Goal: Information Seeking & Learning: Learn about a topic

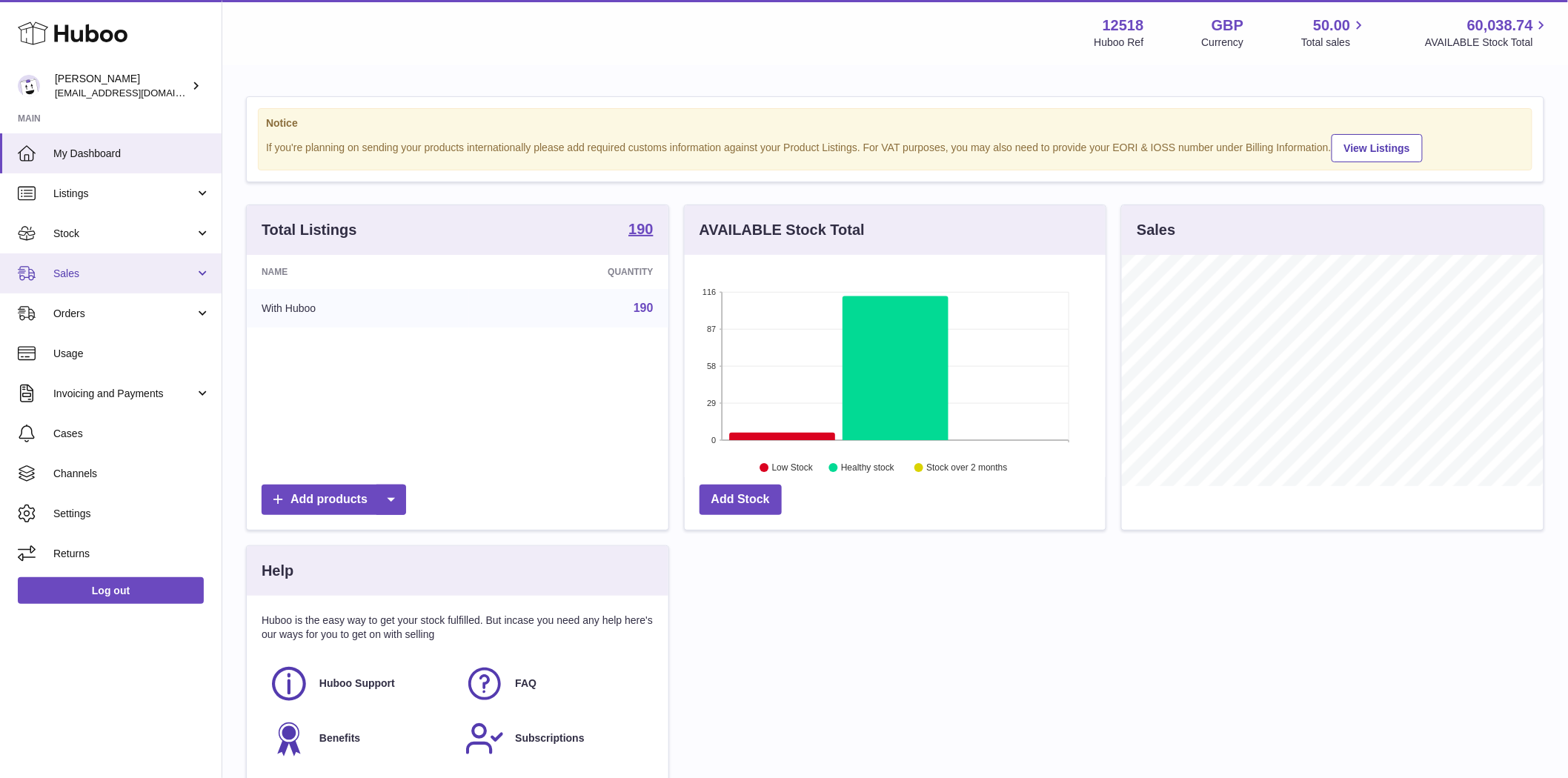
scroll to position [231, 420]
click at [93, 273] on span "Sales" at bounding box center [123, 274] width 142 height 14
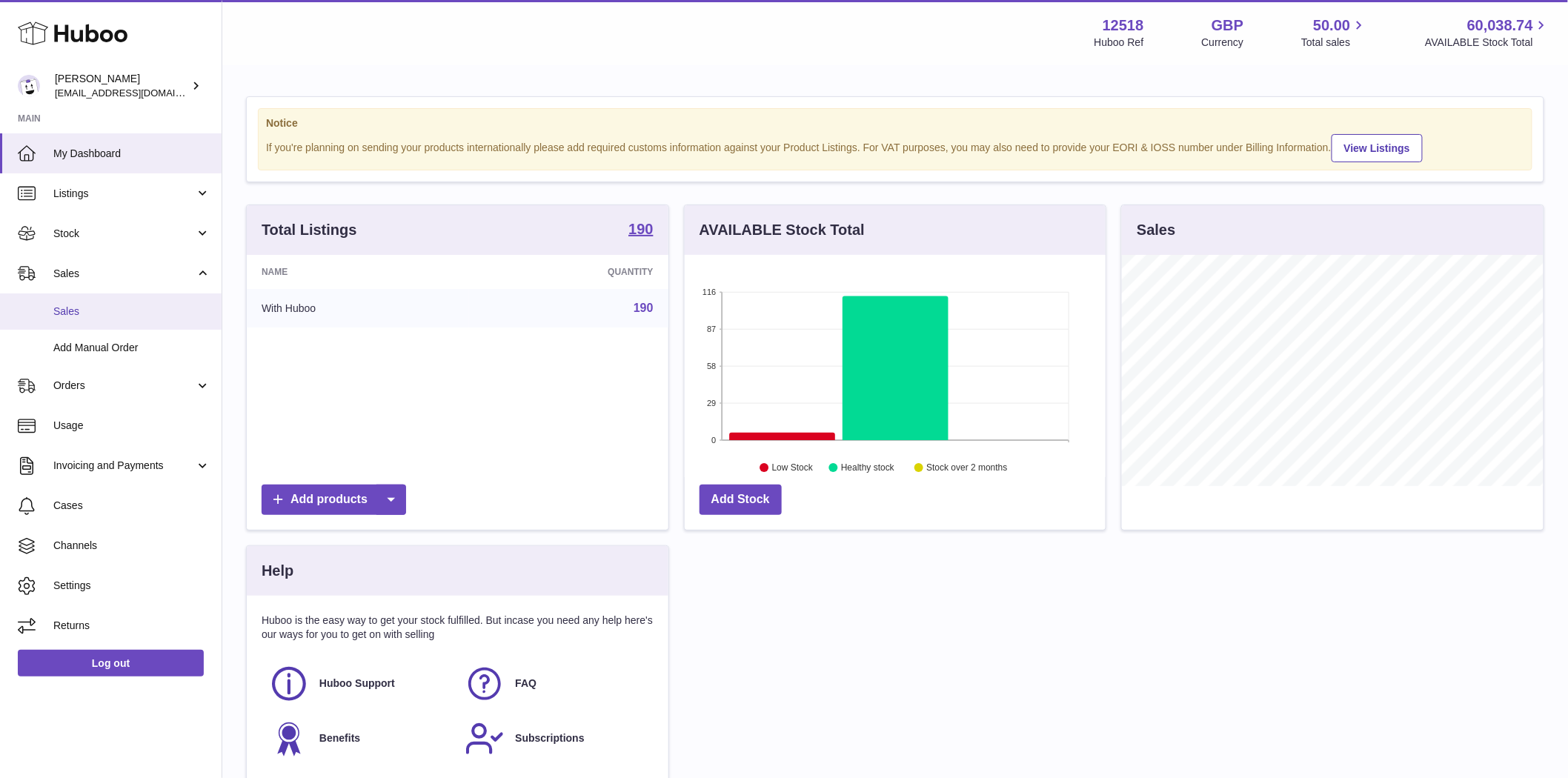
click at [75, 311] on span "Sales" at bounding box center [131, 311] width 157 height 14
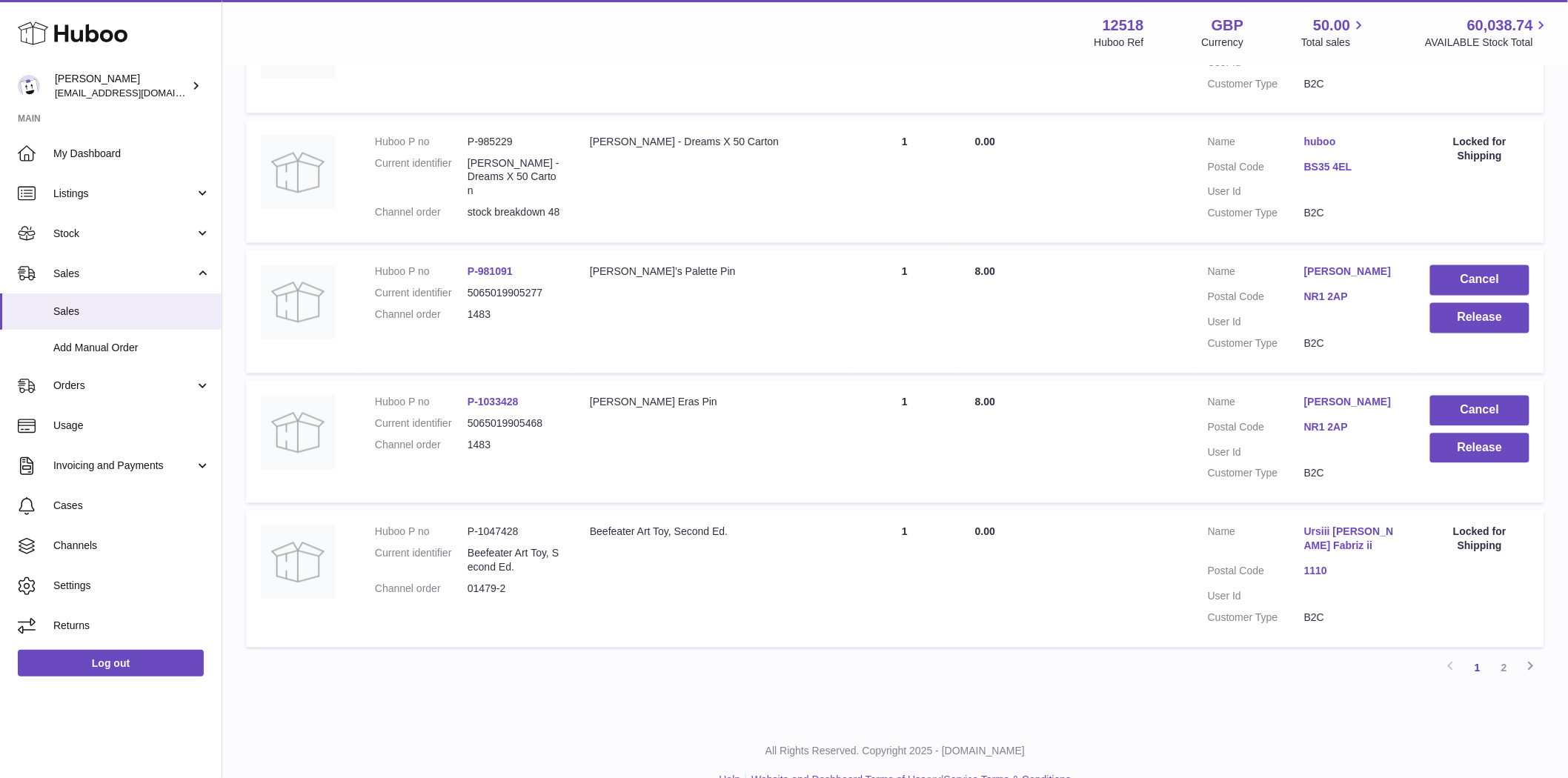
scroll to position [1077, 0]
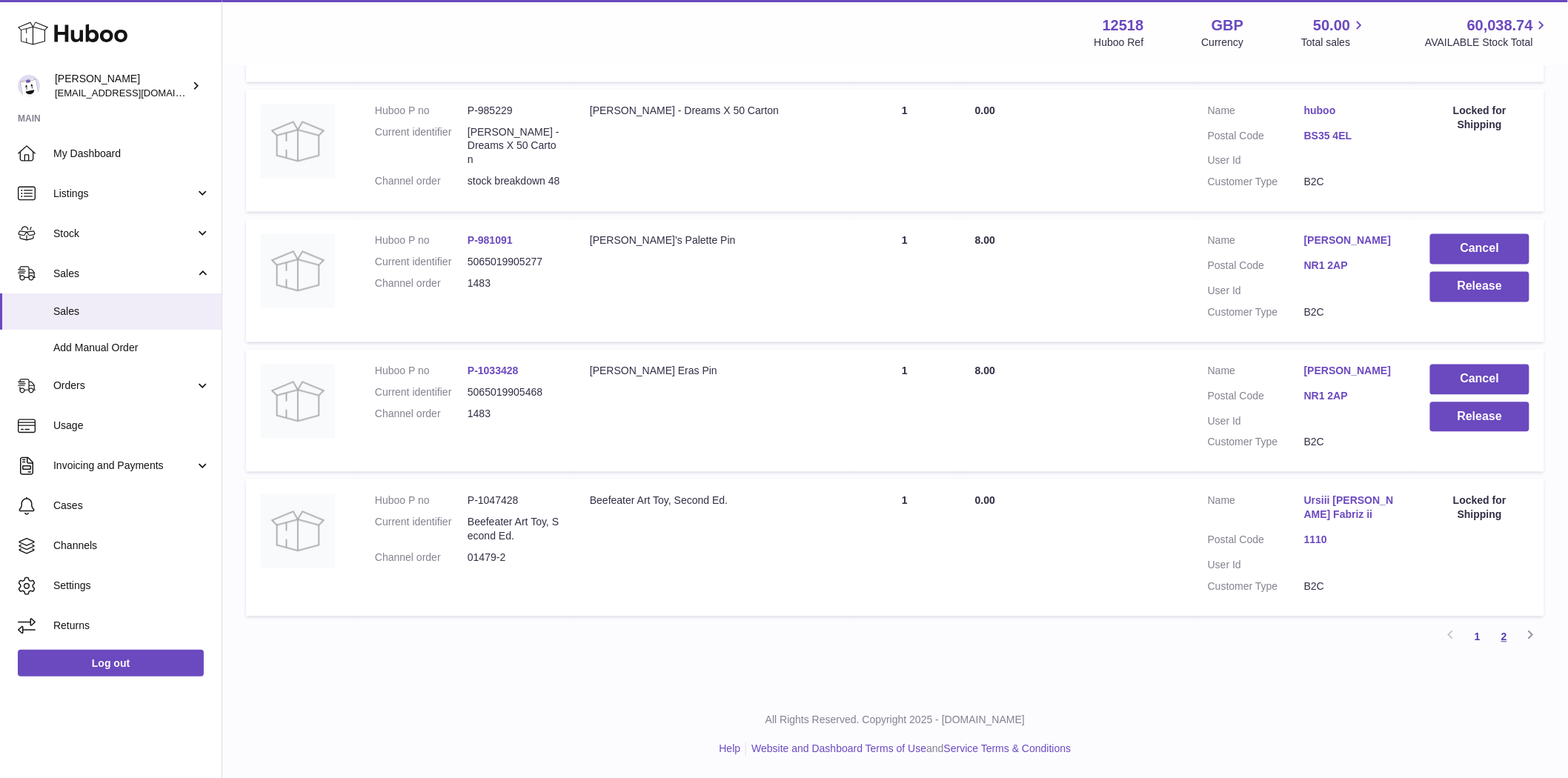
click at [1500, 648] on link "2" at bounding box center [1504, 637] width 27 height 27
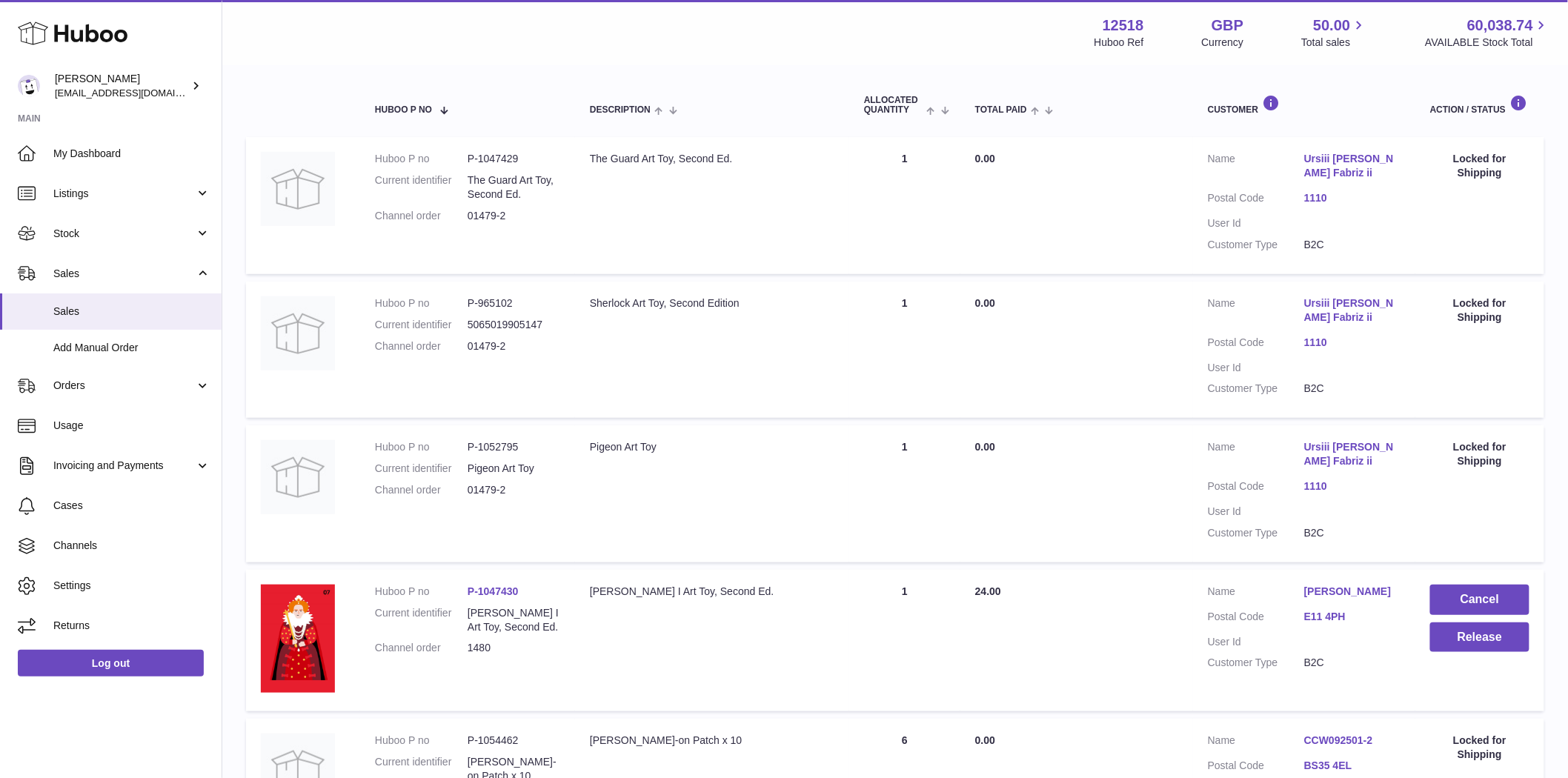
scroll to position [67, 0]
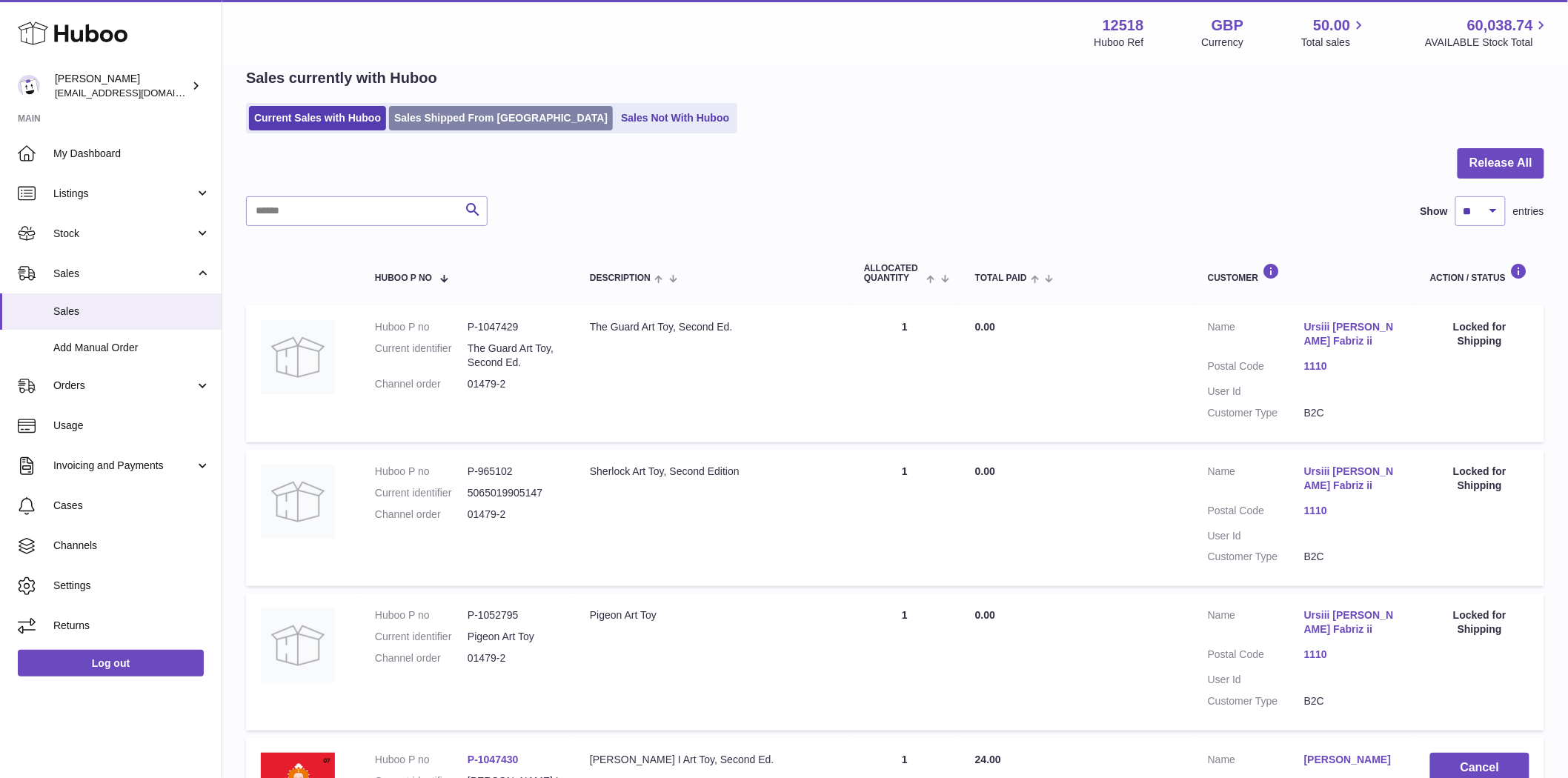
click at [478, 123] on link "Sales Shipped From Huboo" at bounding box center [500, 118] width 224 height 24
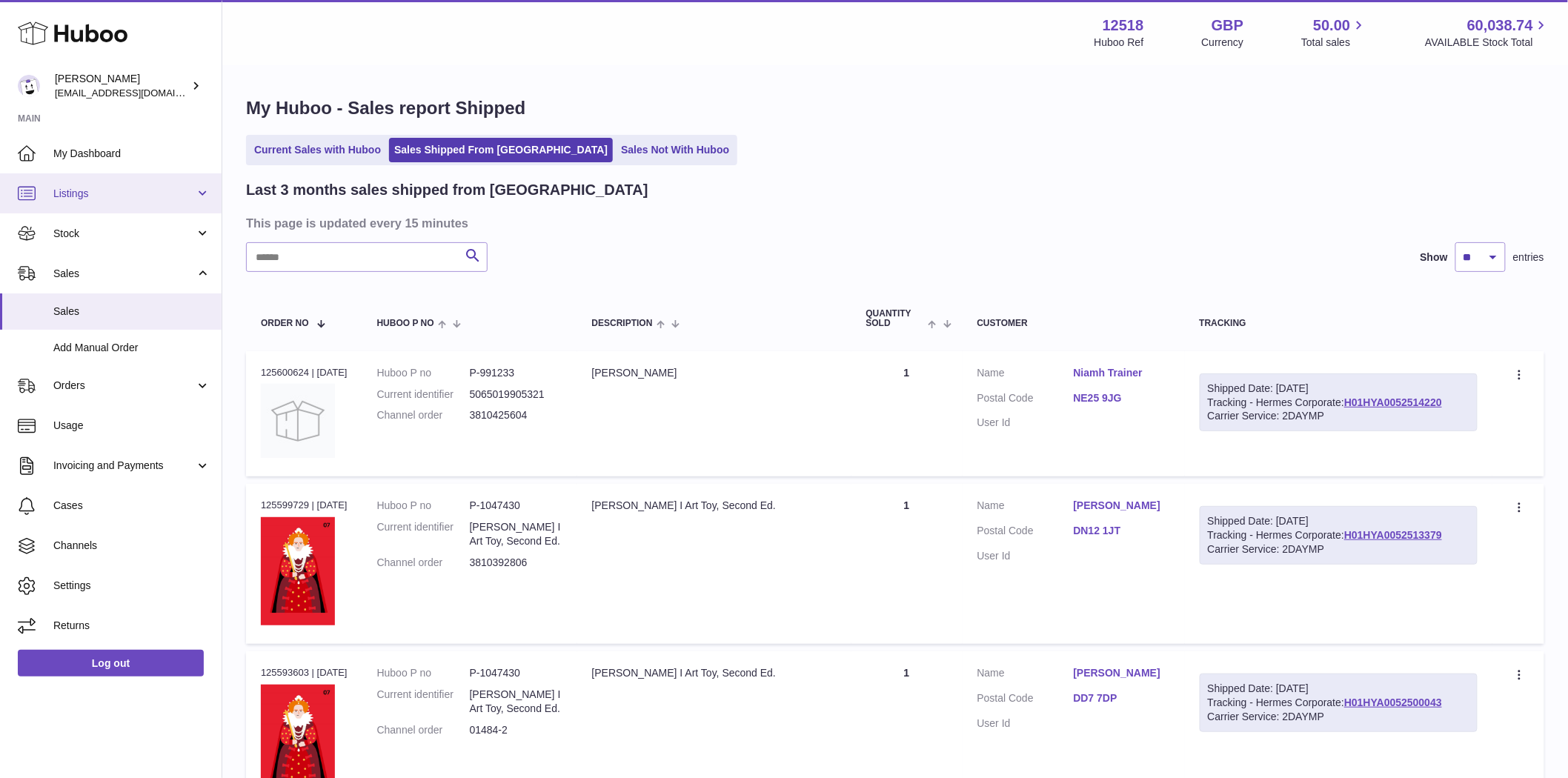
click at [95, 188] on span "Listings" at bounding box center [123, 194] width 142 height 14
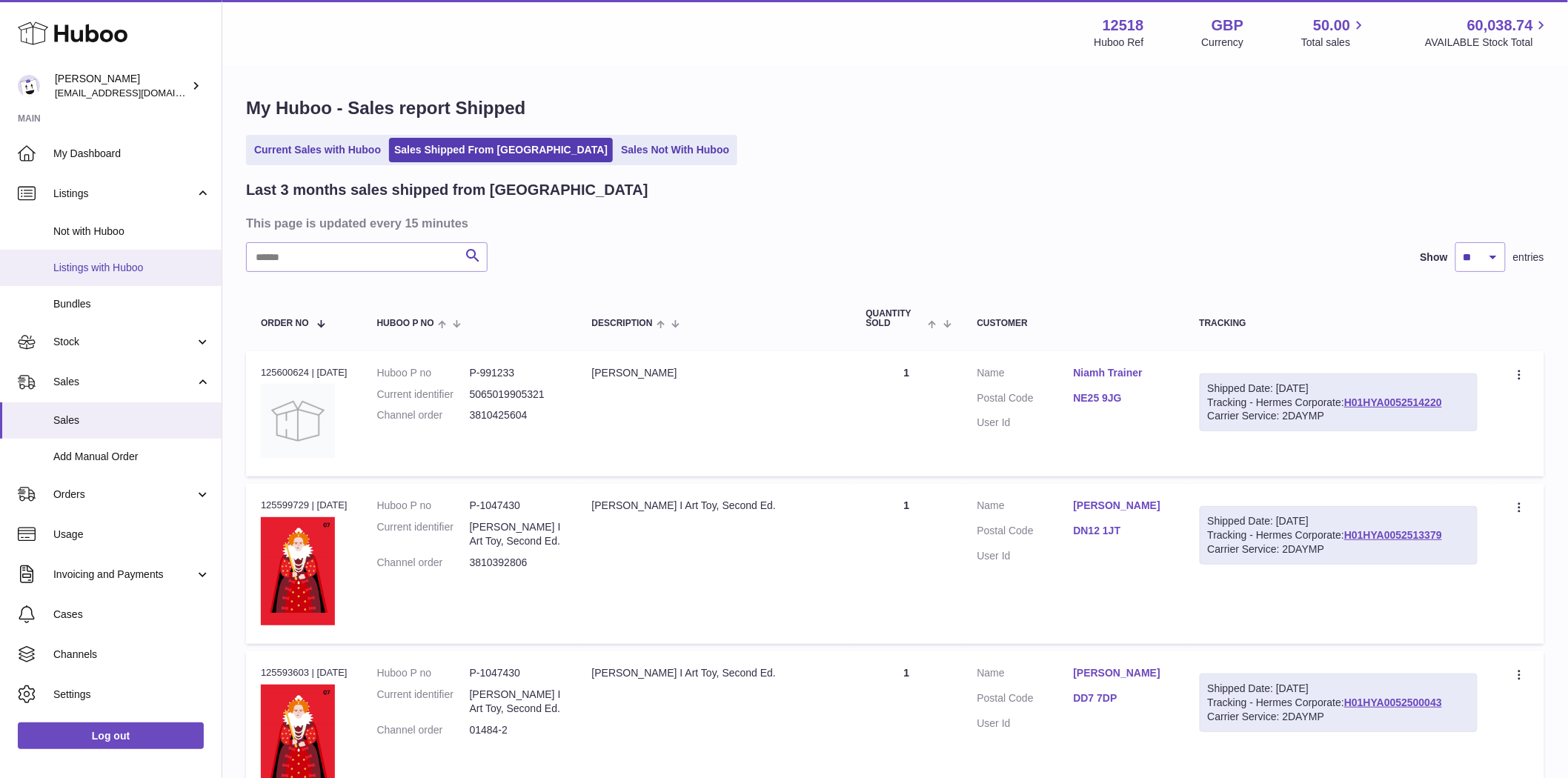
click at [100, 270] on span "Listings with Huboo" at bounding box center [131, 267] width 157 height 14
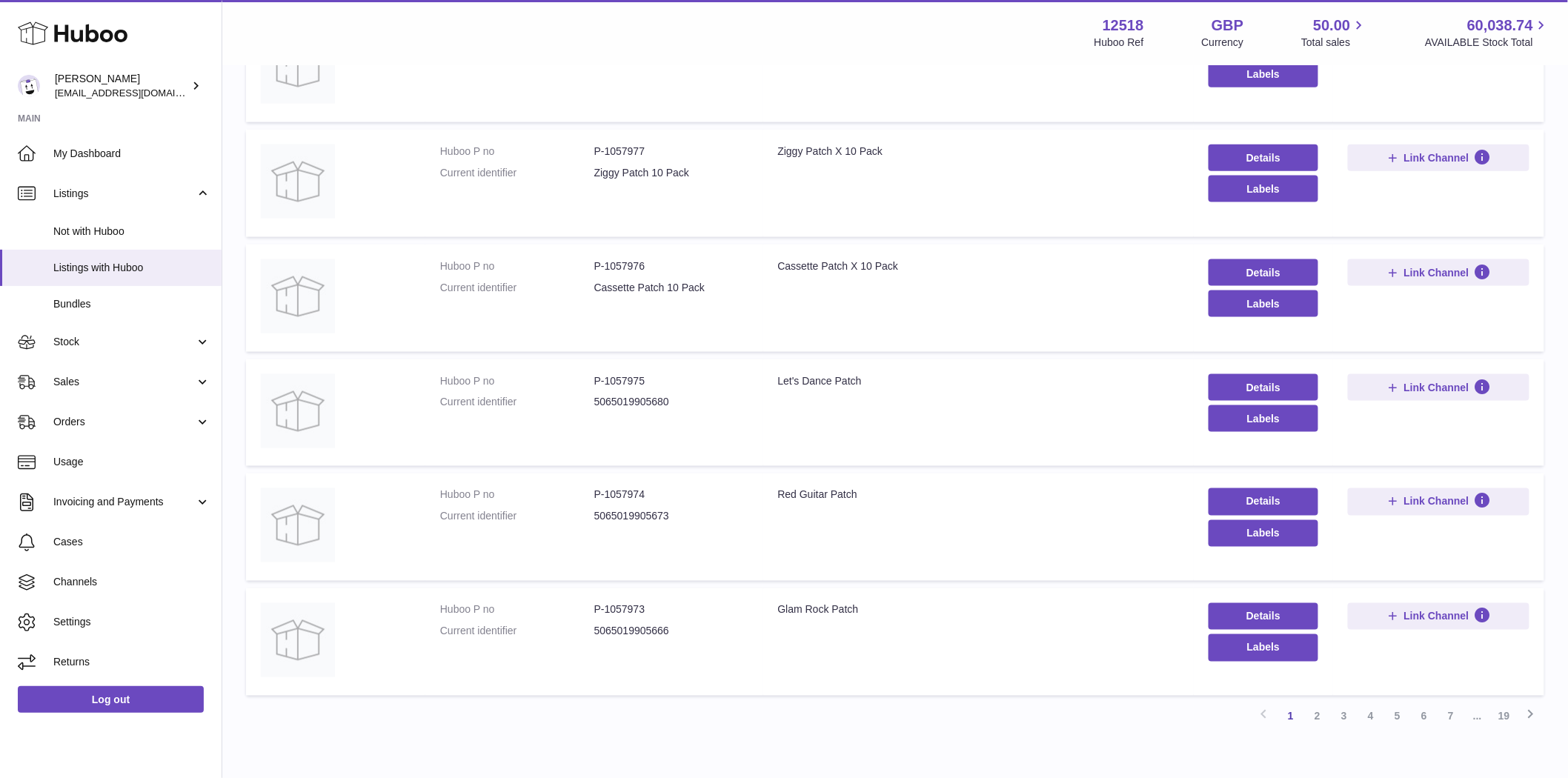
scroll to position [784, 0]
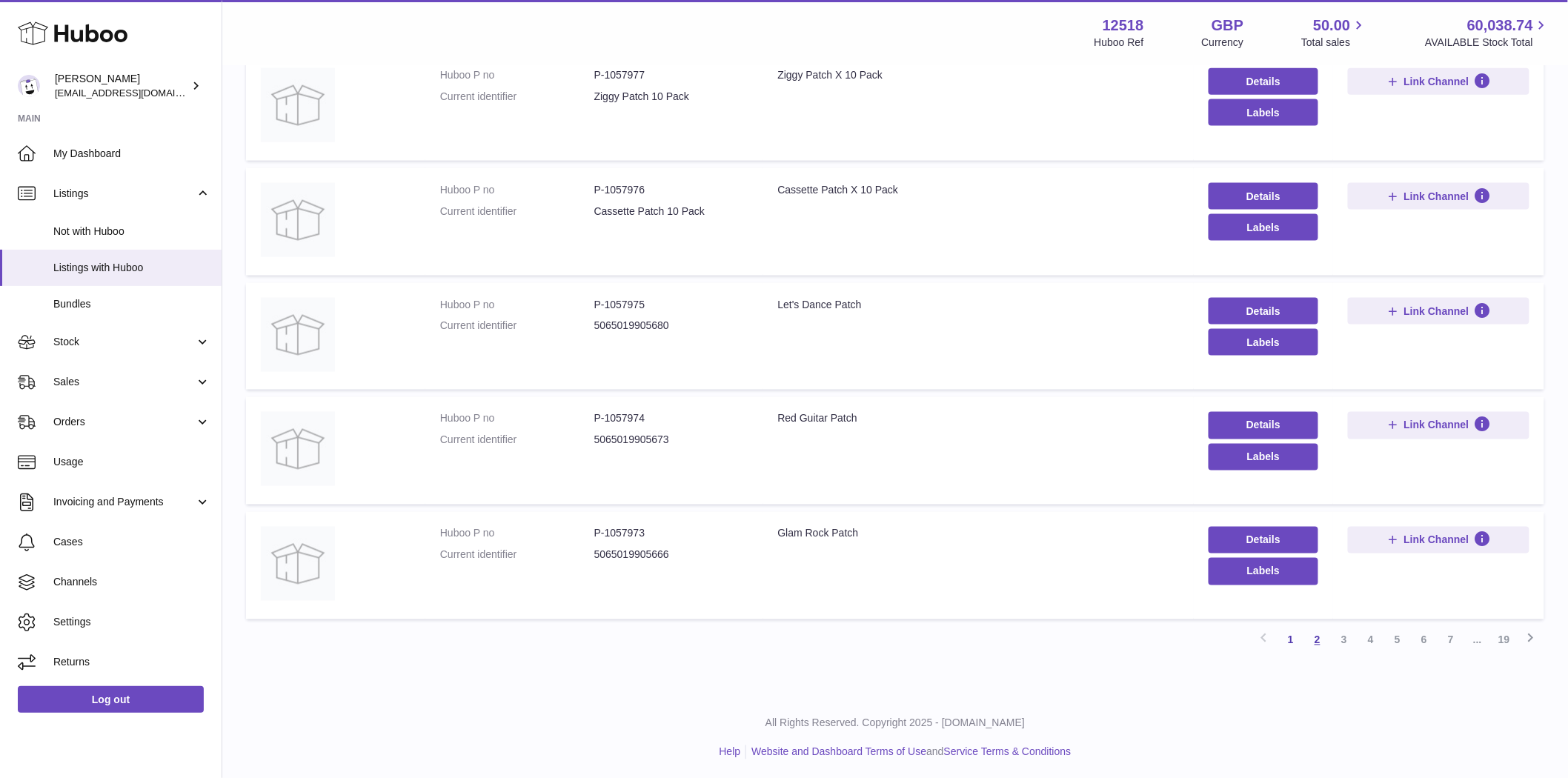
click at [1313, 633] on link "2" at bounding box center [1317, 640] width 27 height 27
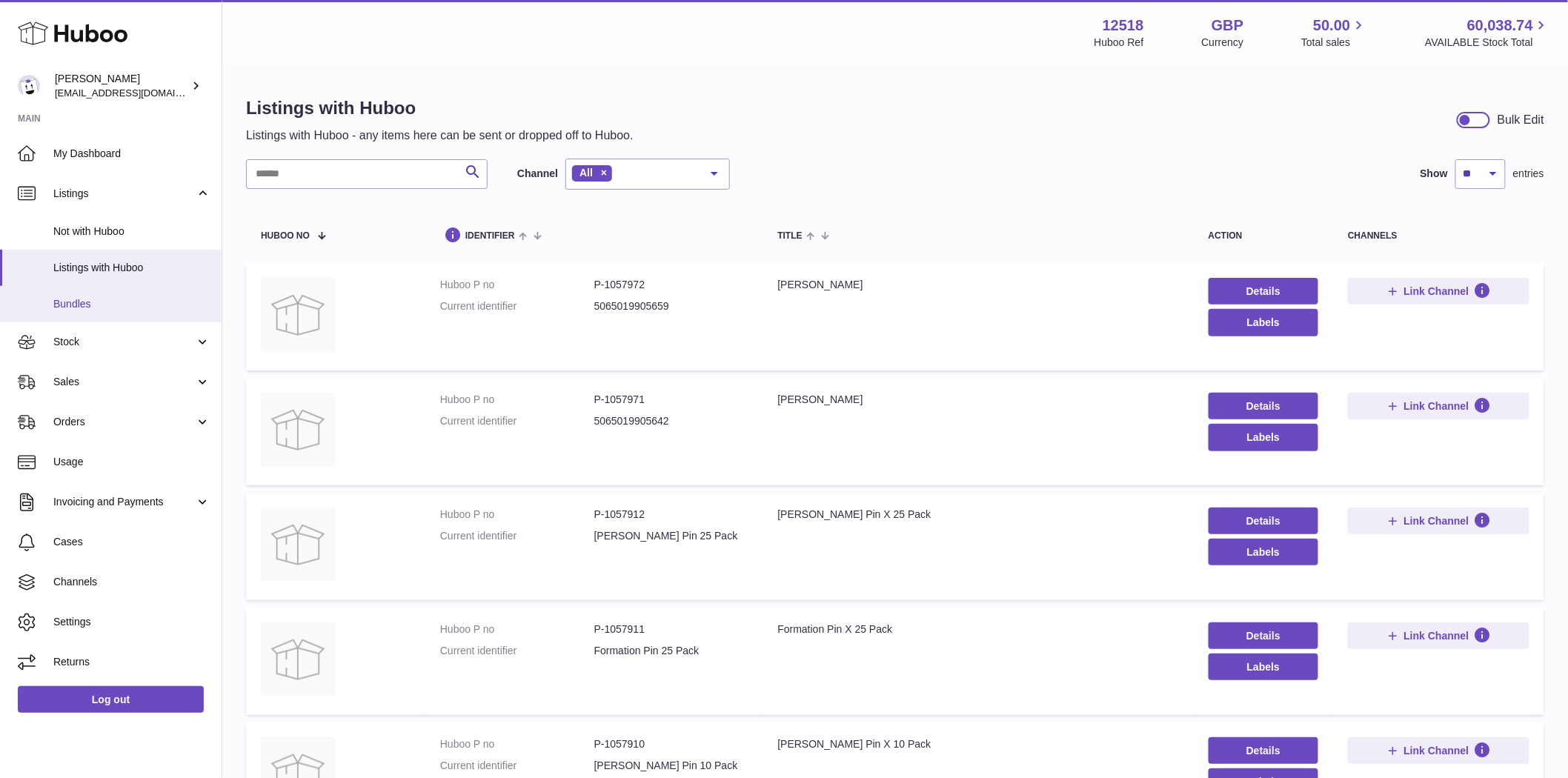
click at [86, 302] on span "Bundles" at bounding box center [131, 304] width 157 height 14
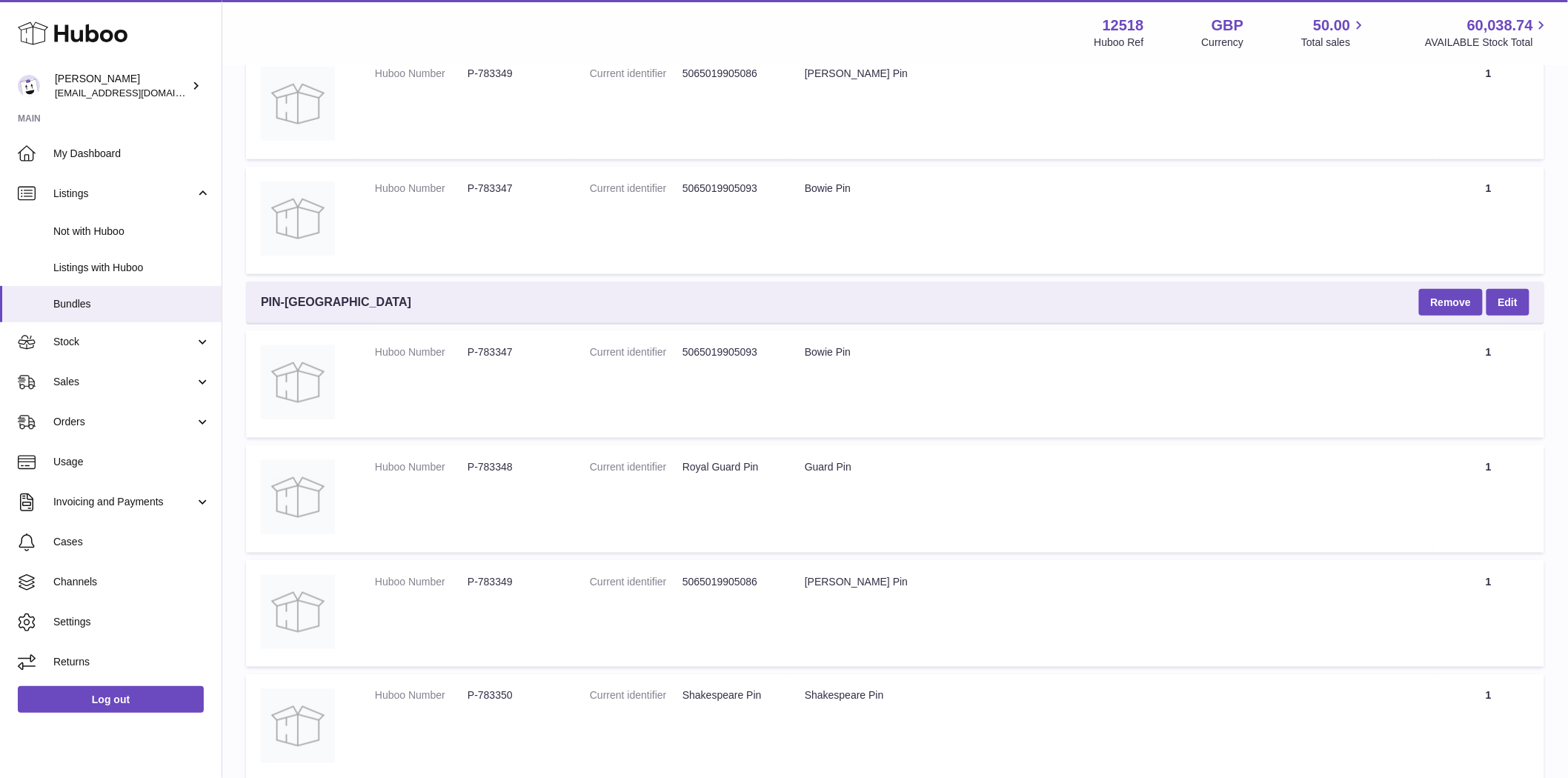
scroll to position [196, 0]
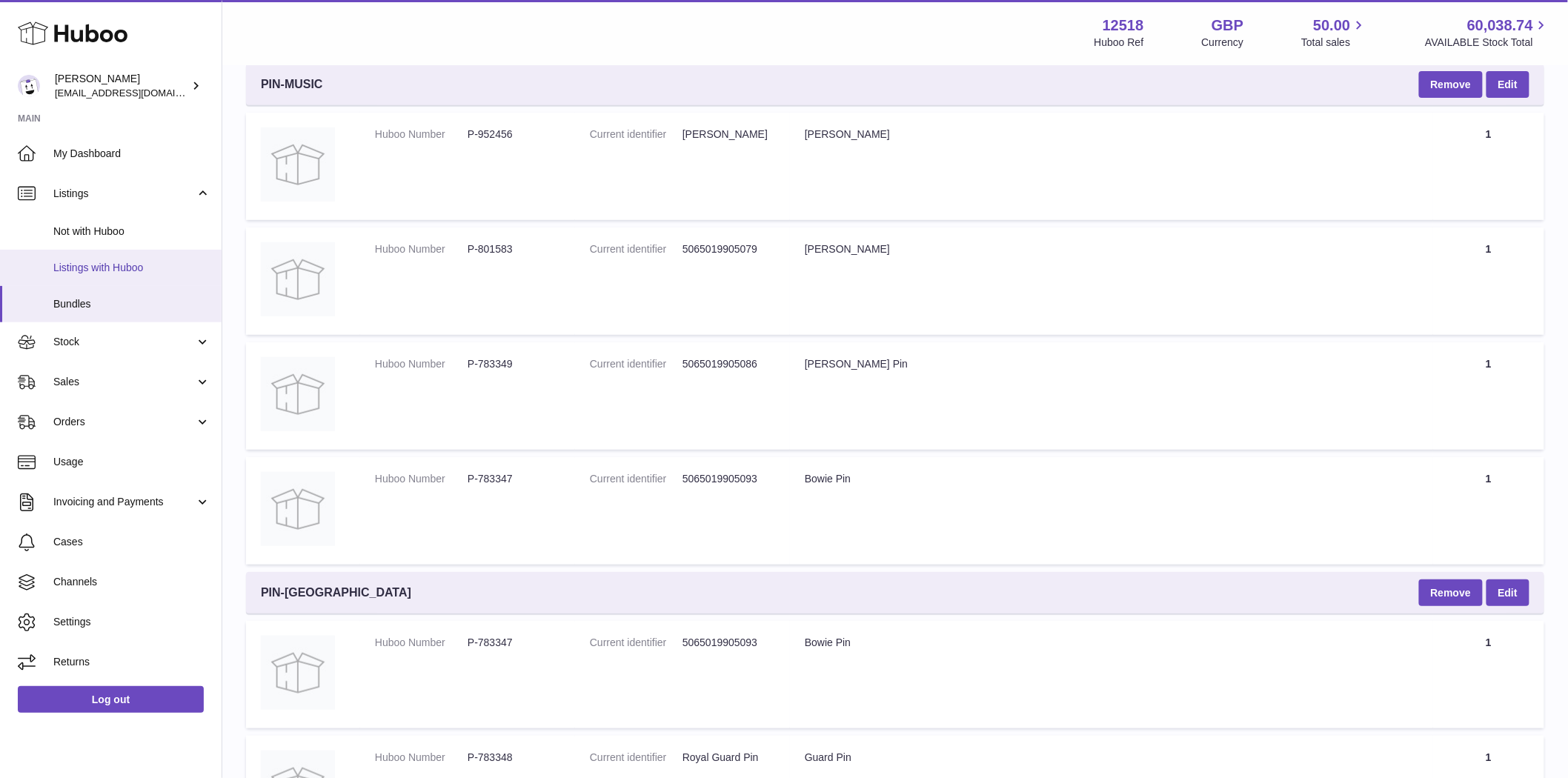
click at [108, 268] on span "Listings with Huboo" at bounding box center [131, 267] width 157 height 14
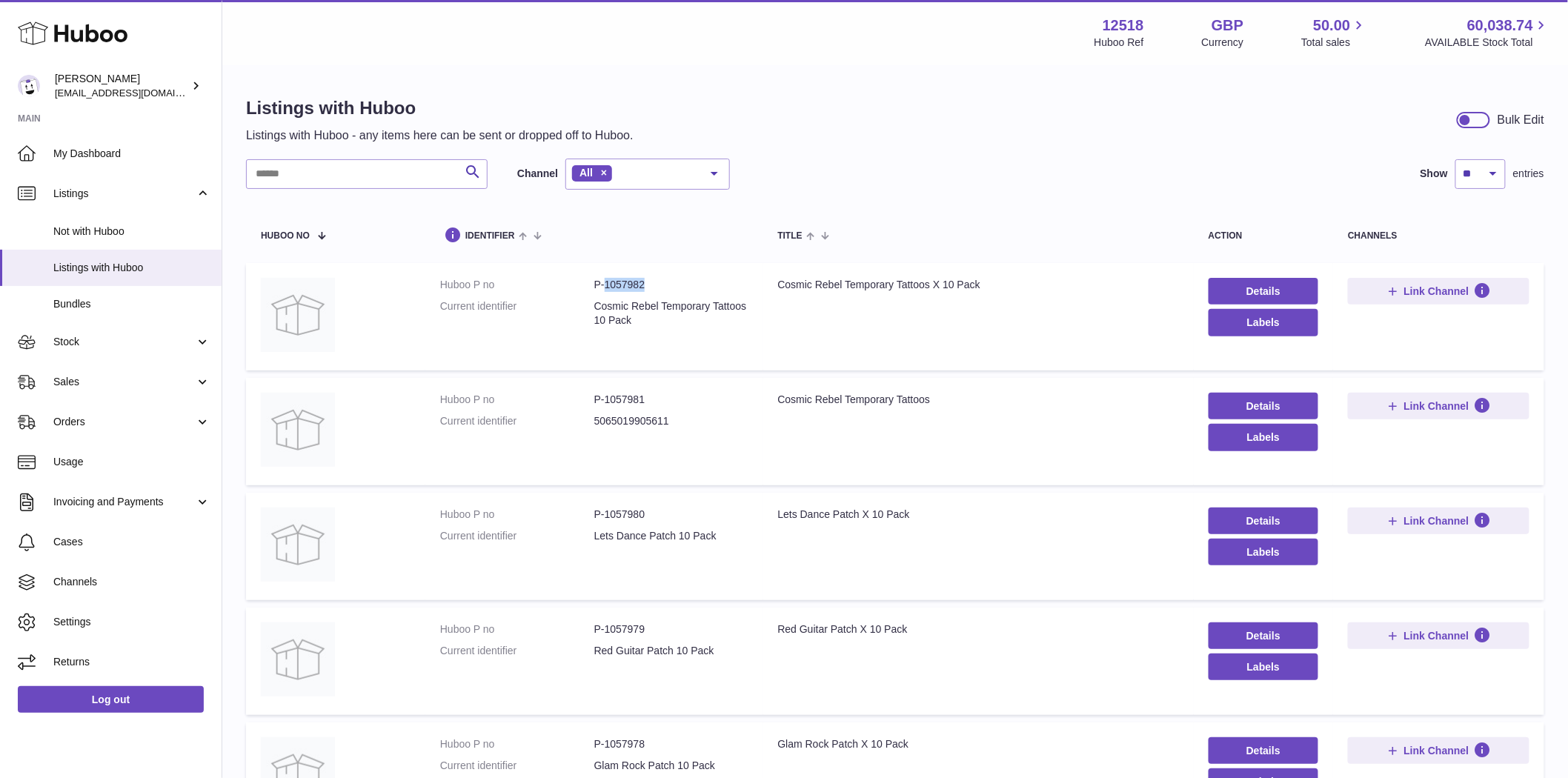
drag, startPoint x: 657, startPoint y: 291, endPoint x: 603, endPoint y: 292, distance: 54.0
click at [603, 292] on dl "Huboo P no P-1057982 Current identifier Cosmic Rebel Temporary Tattoos 10 Pack" at bounding box center [594, 306] width 309 height 57
copy dd "1057982"
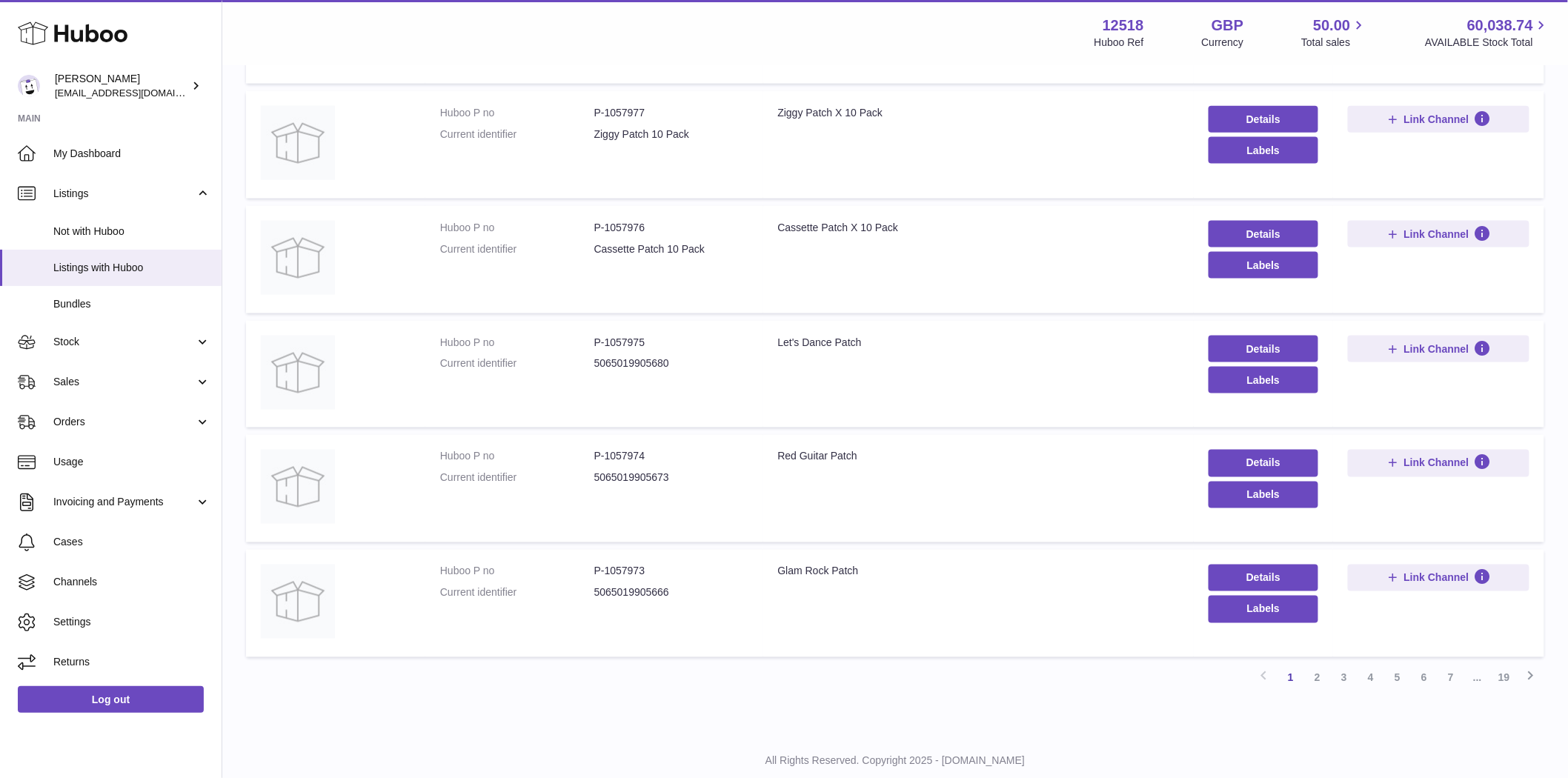
scroll to position [784, 0]
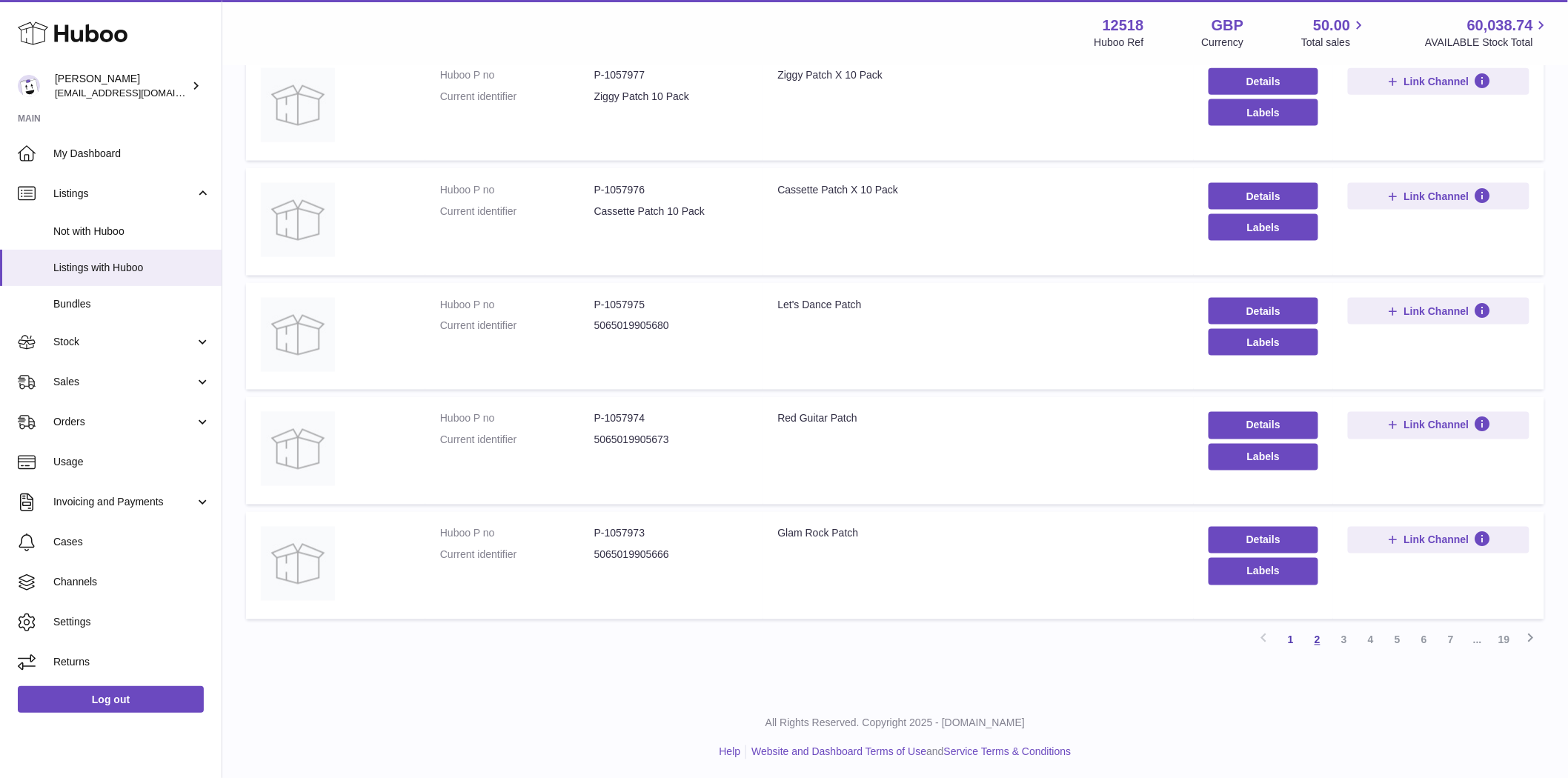
click at [1320, 642] on link "2" at bounding box center [1317, 640] width 27 height 27
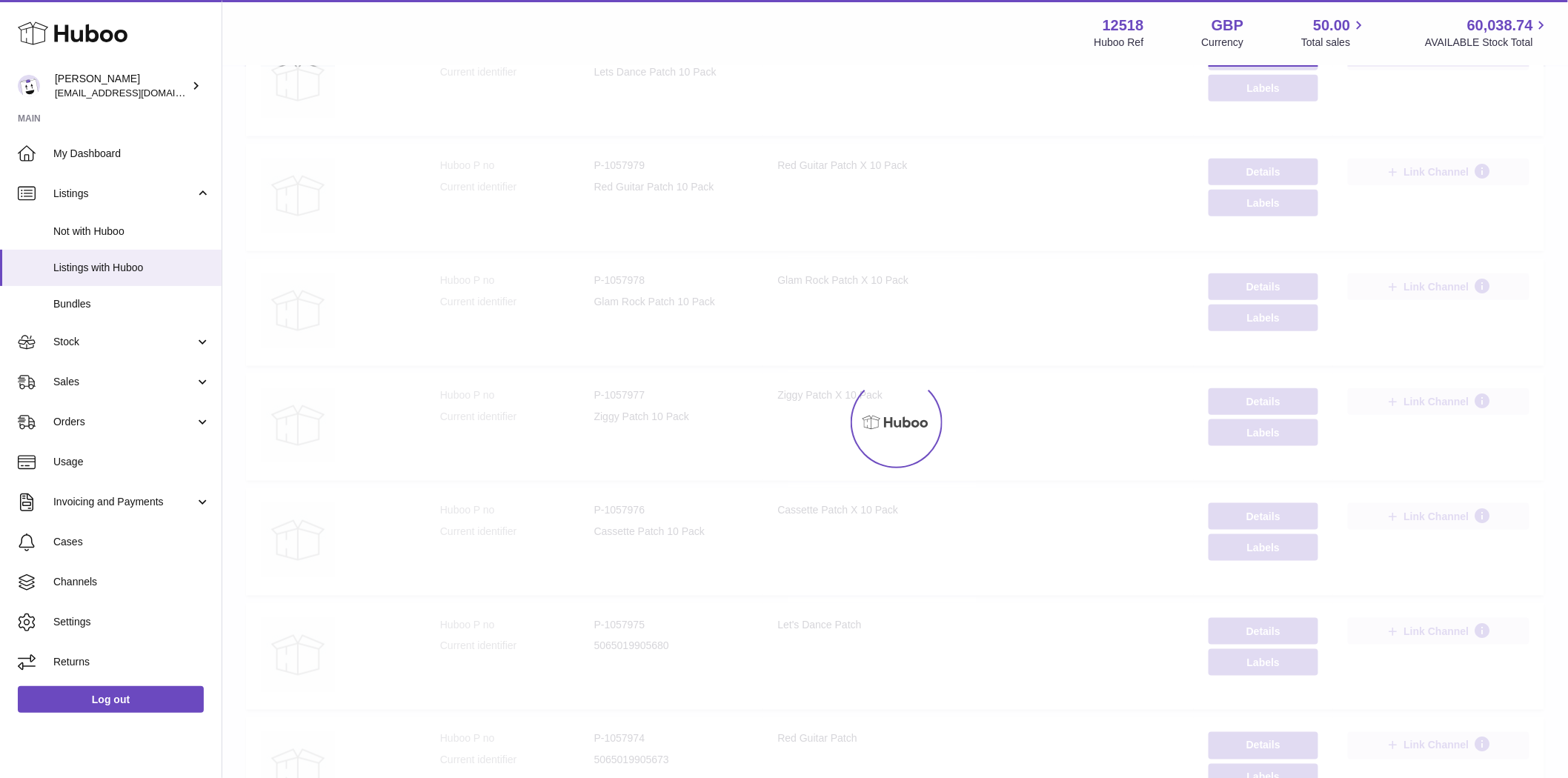
scroll to position [67, 0]
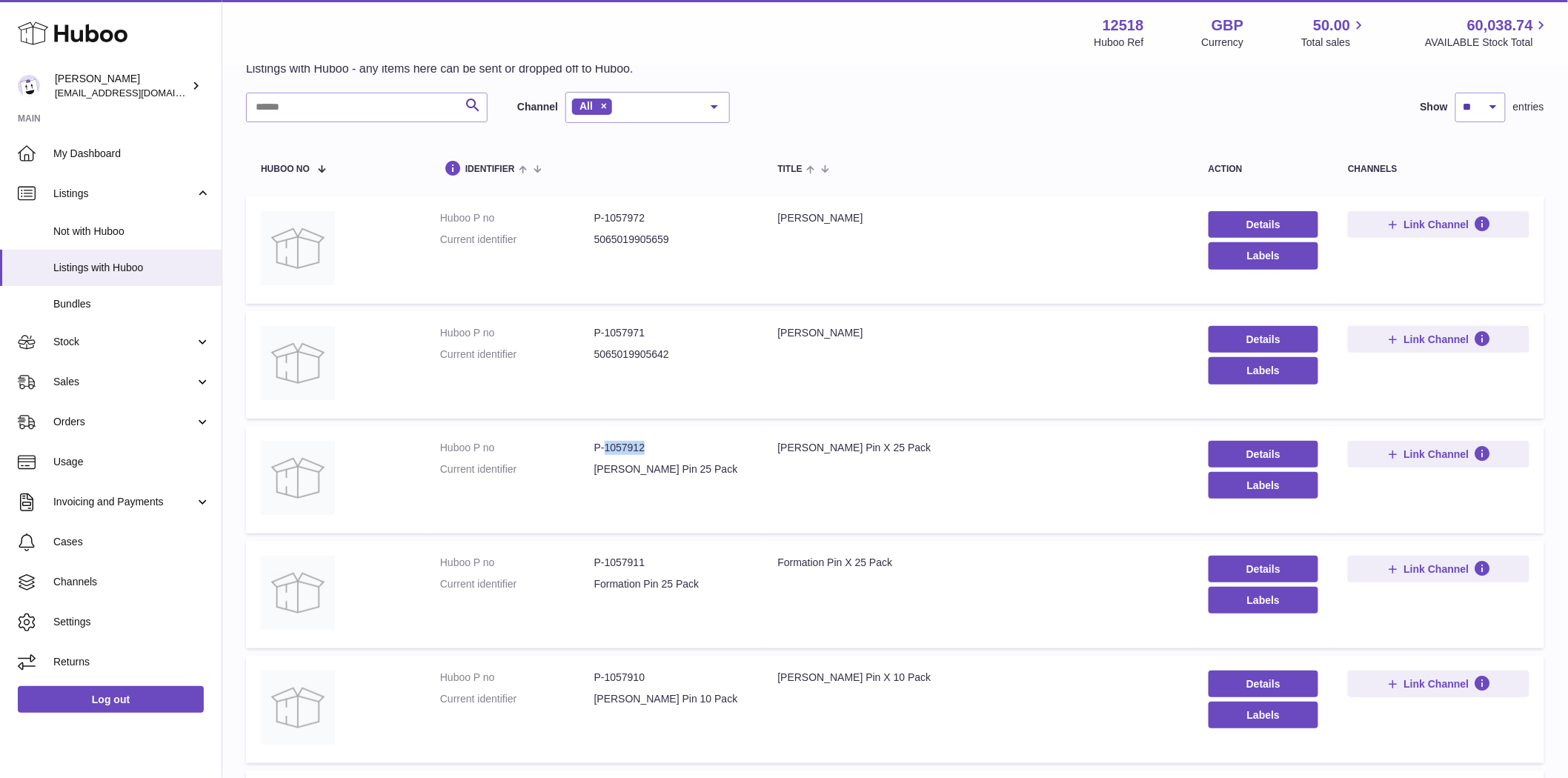
drag, startPoint x: 657, startPoint y: 442, endPoint x: 603, endPoint y: 443, distance: 54.0
click at [603, 443] on dd "P-1057912" at bounding box center [671, 447] width 154 height 14
copy dd "1057912"
drag, startPoint x: 653, startPoint y: 561, endPoint x: 603, endPoint y: 565, distance: 50.2
click at [603, 565] on dd "P-1057911" at bounding box center [671, 562] width 154 height 14
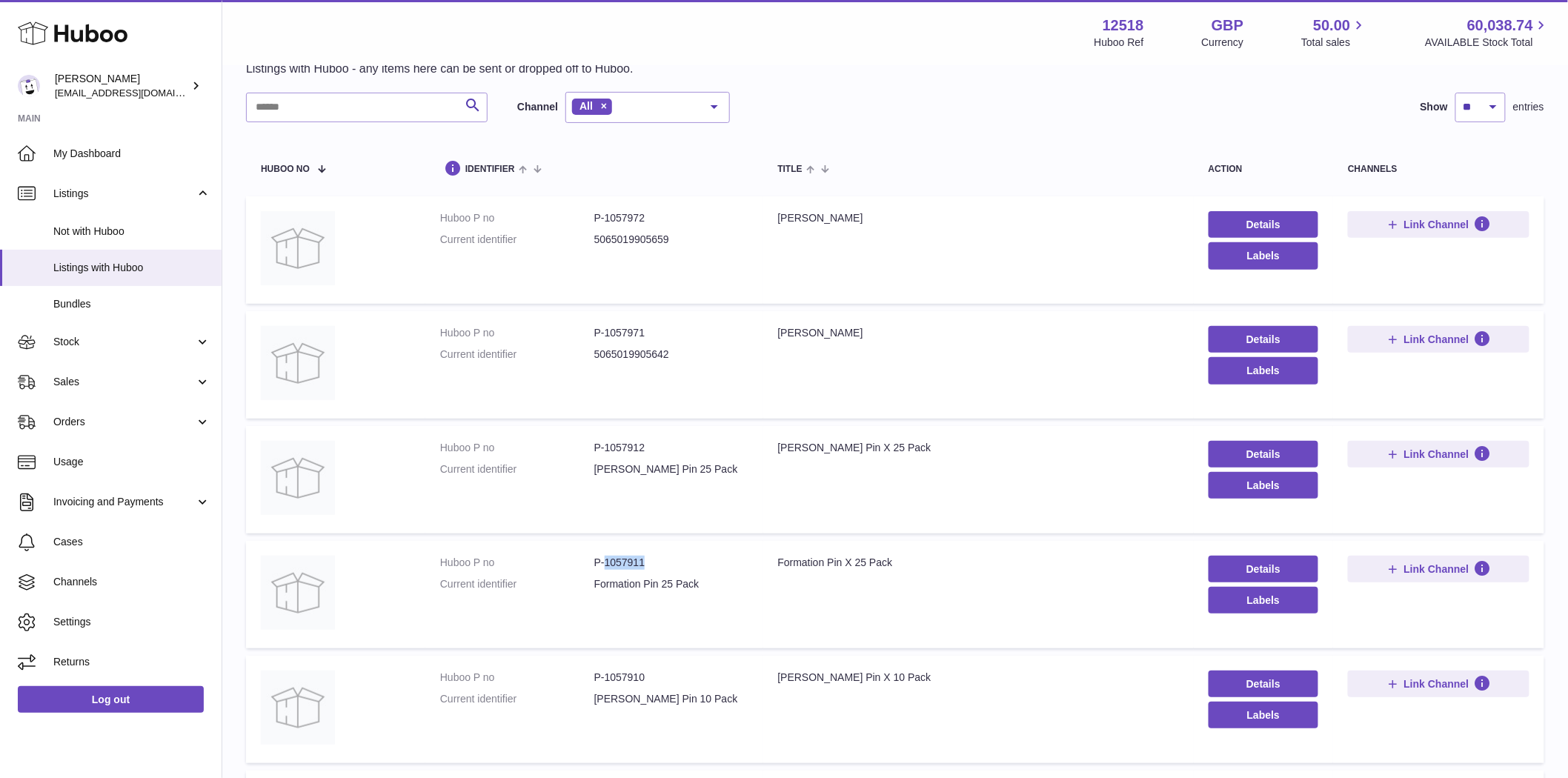
copy dd "1057911"
click at [305, 116] on input "text" at bounding box center [366, 107] width 241 height 30
drag, startPoint x: 655, startPoint y: 219, endPoint x: 605, endPoint y: 220, distance: 50.0
click at [605, 220] on dd "P-981847" at bounding box center [671, 218] width 154 height 14
copy dd "981847"
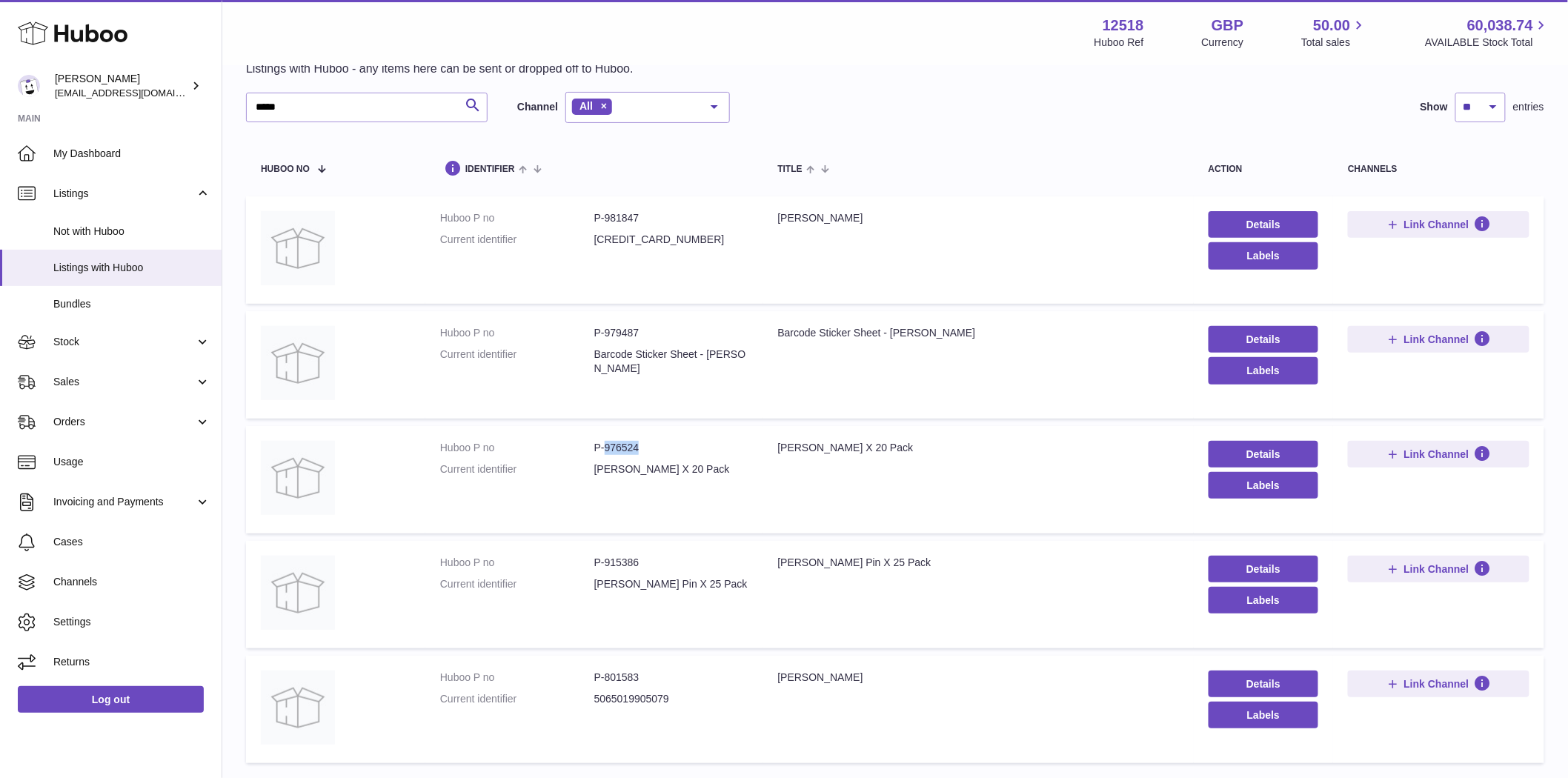
drag, startPoint x: 655, startPoint y: 447, endPoint x: 601, endPoint y: 452, distance: 54.2
click at [601, 452] on dd "P-976524" at bounding box center [671, 447] width 154 height 14
copy dd "976524"
click at [352, 107] on input "*****" at bounding box center [366, 107] width 241 height 30
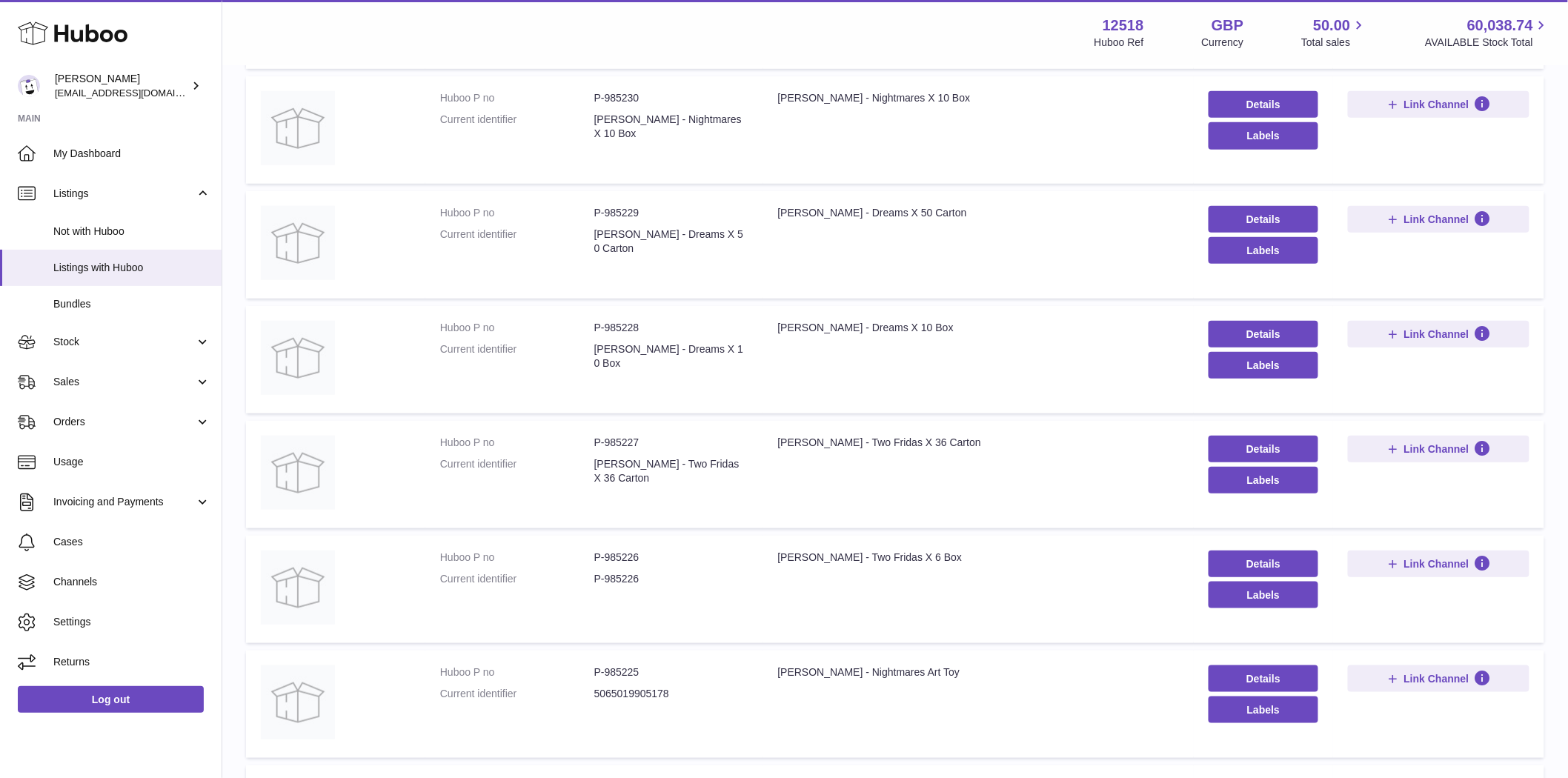
scroll to position [560, 0]
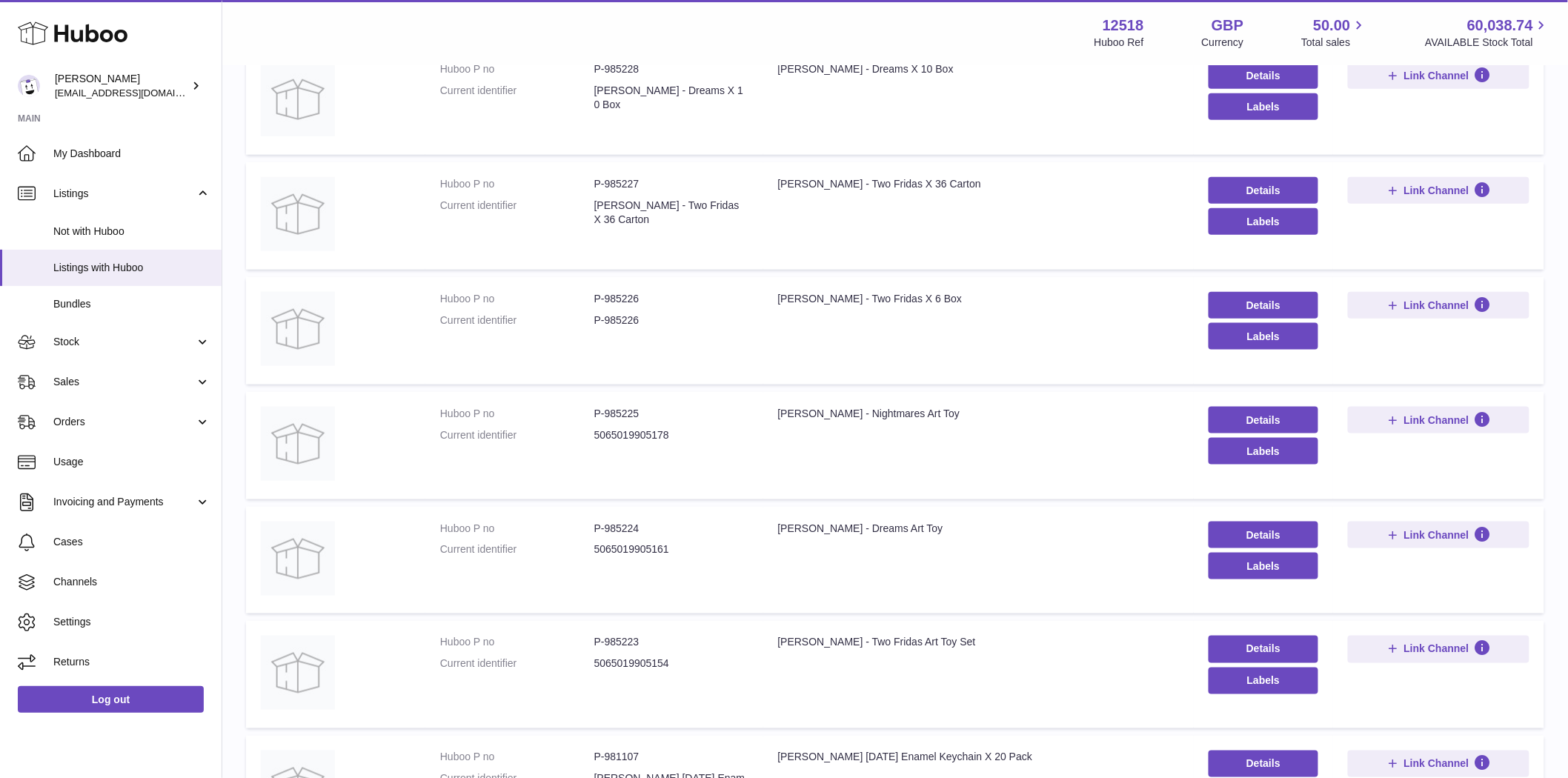
type input "*****"
drag, startPoint x: 943, startPoint y: 523, endPoint x: 772, endPoint y: 514, distance: 171.2
click at [772, 514] on td "Title Frida Kahlo - Dreams Art Toy" at bounding box center [978, 560] width 430 height 107
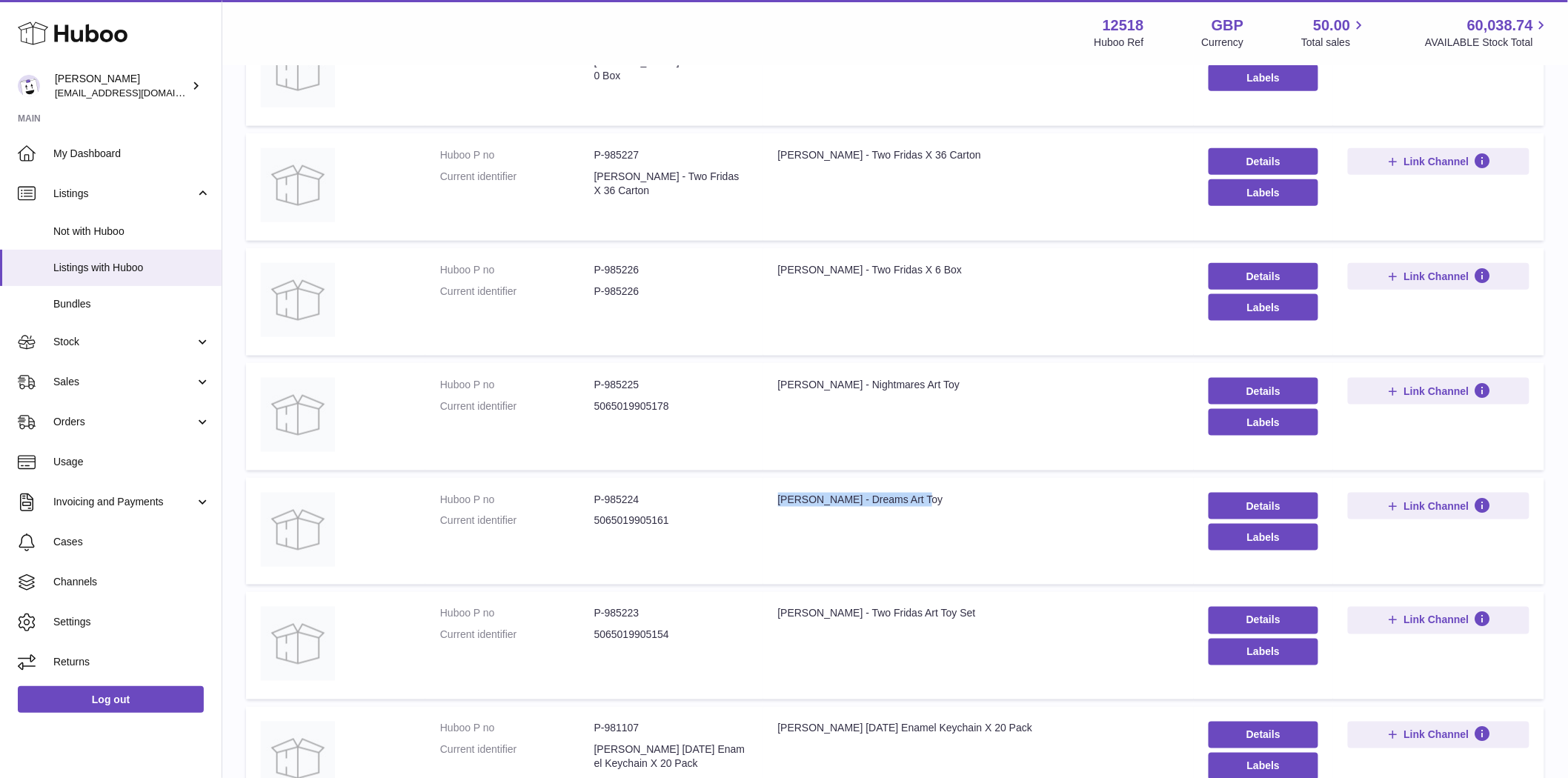
scroll to position [784, 0]
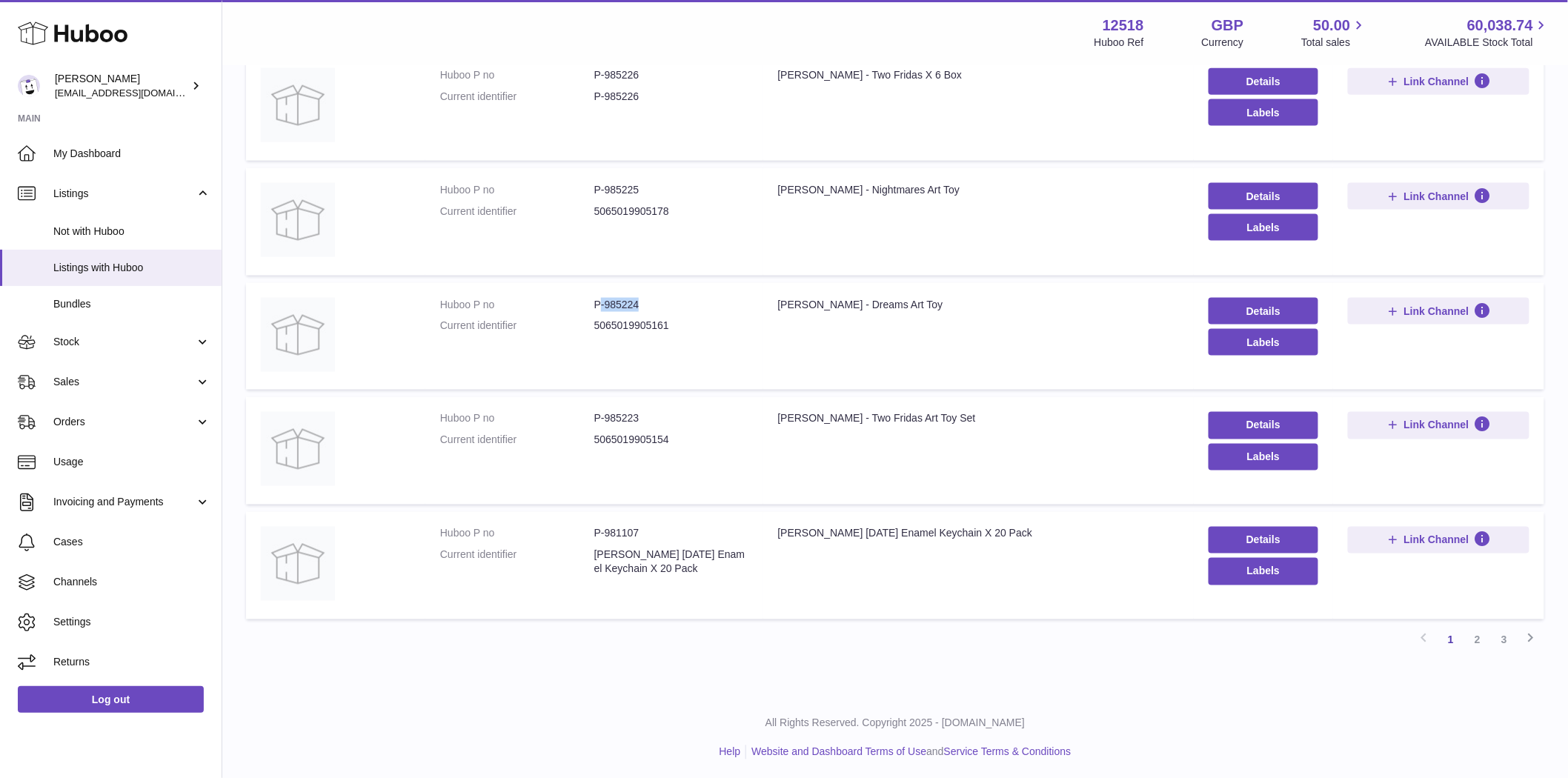
drag, startPoint x: 642, startPoint y: 309, endPoint x: 597, endPoint y: 306, distance: 45.1
click at [597, 306] on dl "Huboo P no P-985224 Current identifier 5065019905161" at bounding box center [594, 319] width 309 height 43
click at [290, 348] on img at bounding box center [297, 335] width 74 height 74
copy dd "-985224"
click at [102, 156] on span "My Dashboard" at bounding box center [131, 153] width 157 height 14
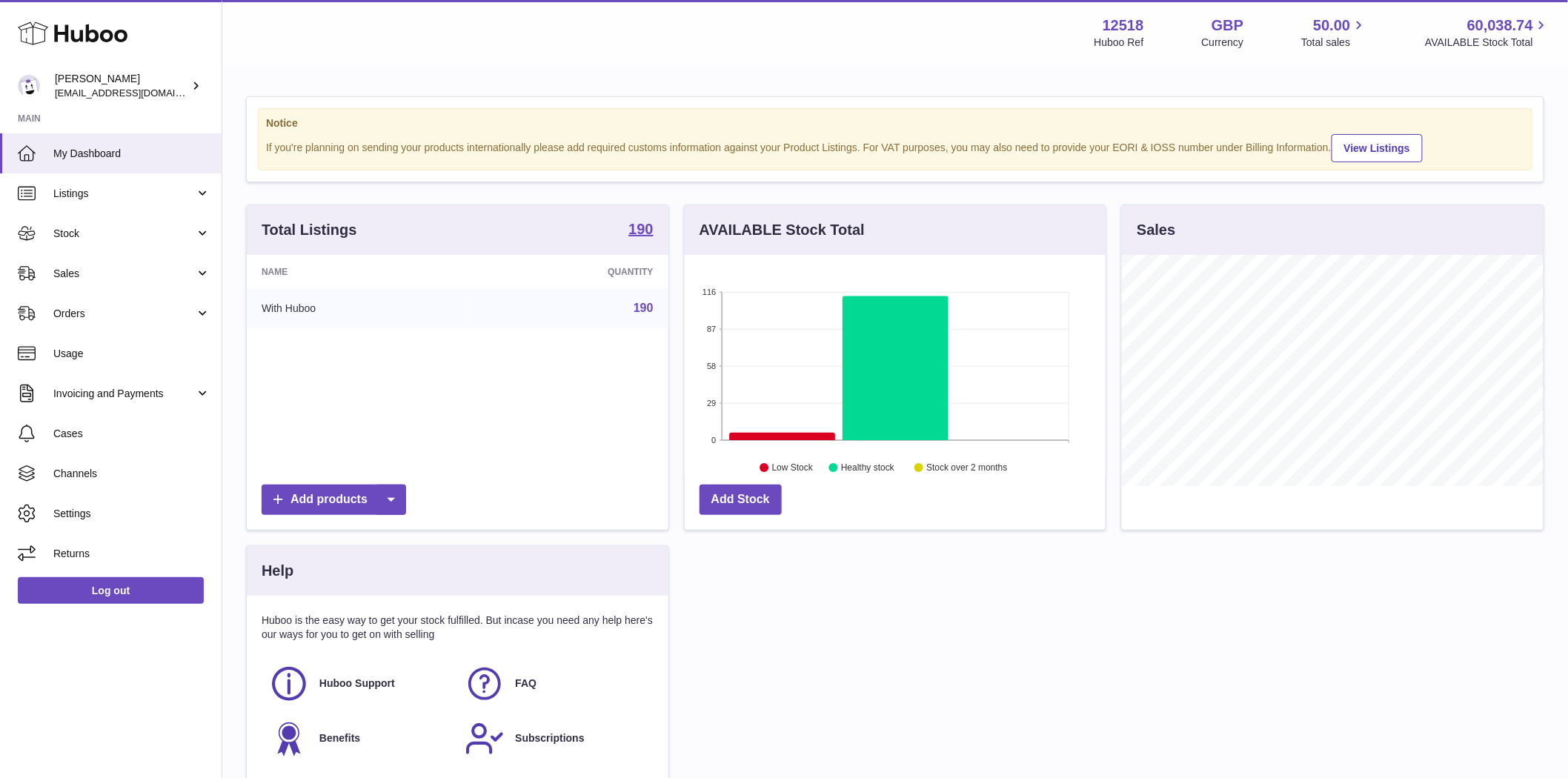
scroll to position [152, 0]
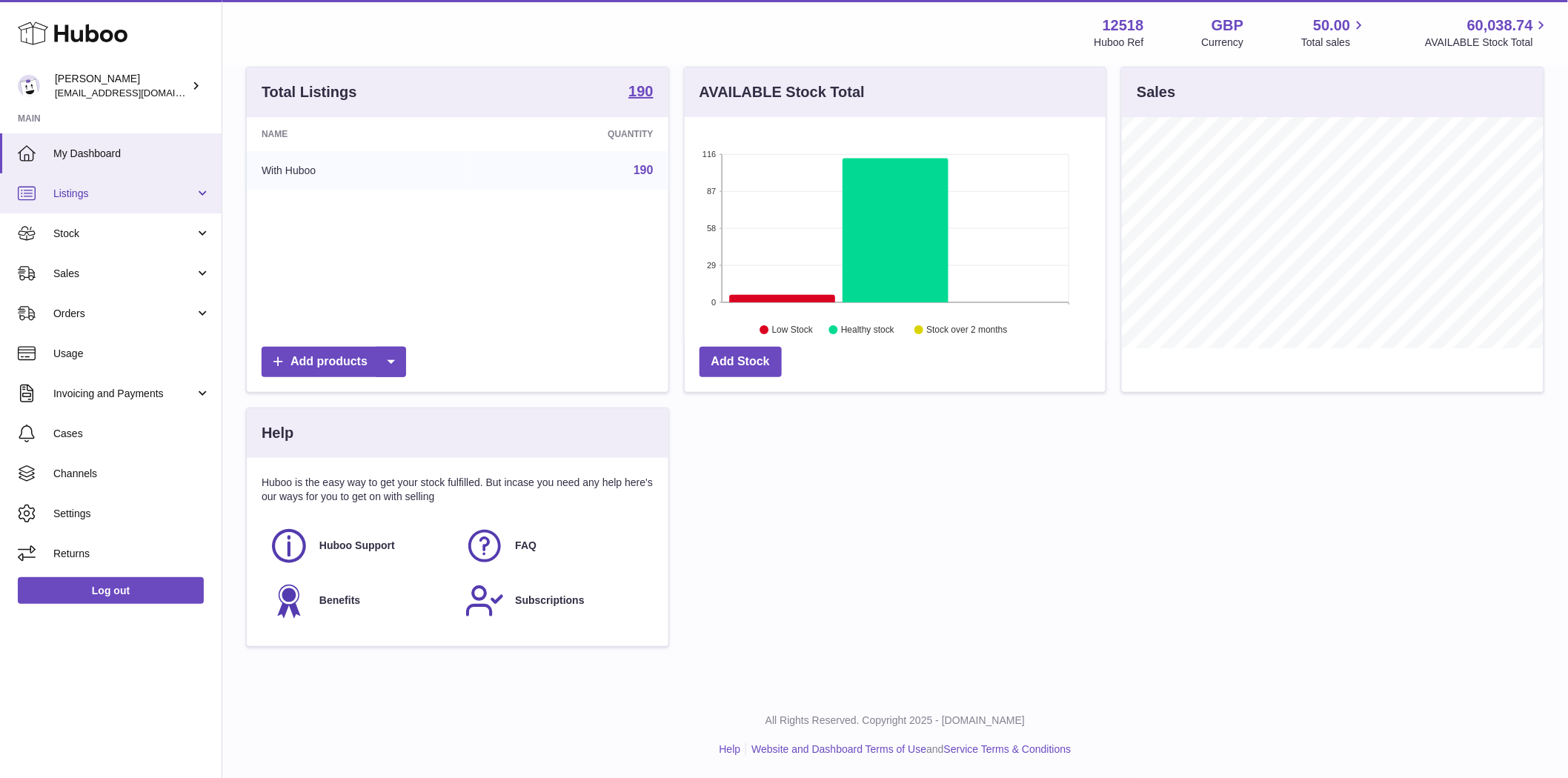
click at [105, 194] on span "Listings" at bounding box center [123, 194] width 142 height 14
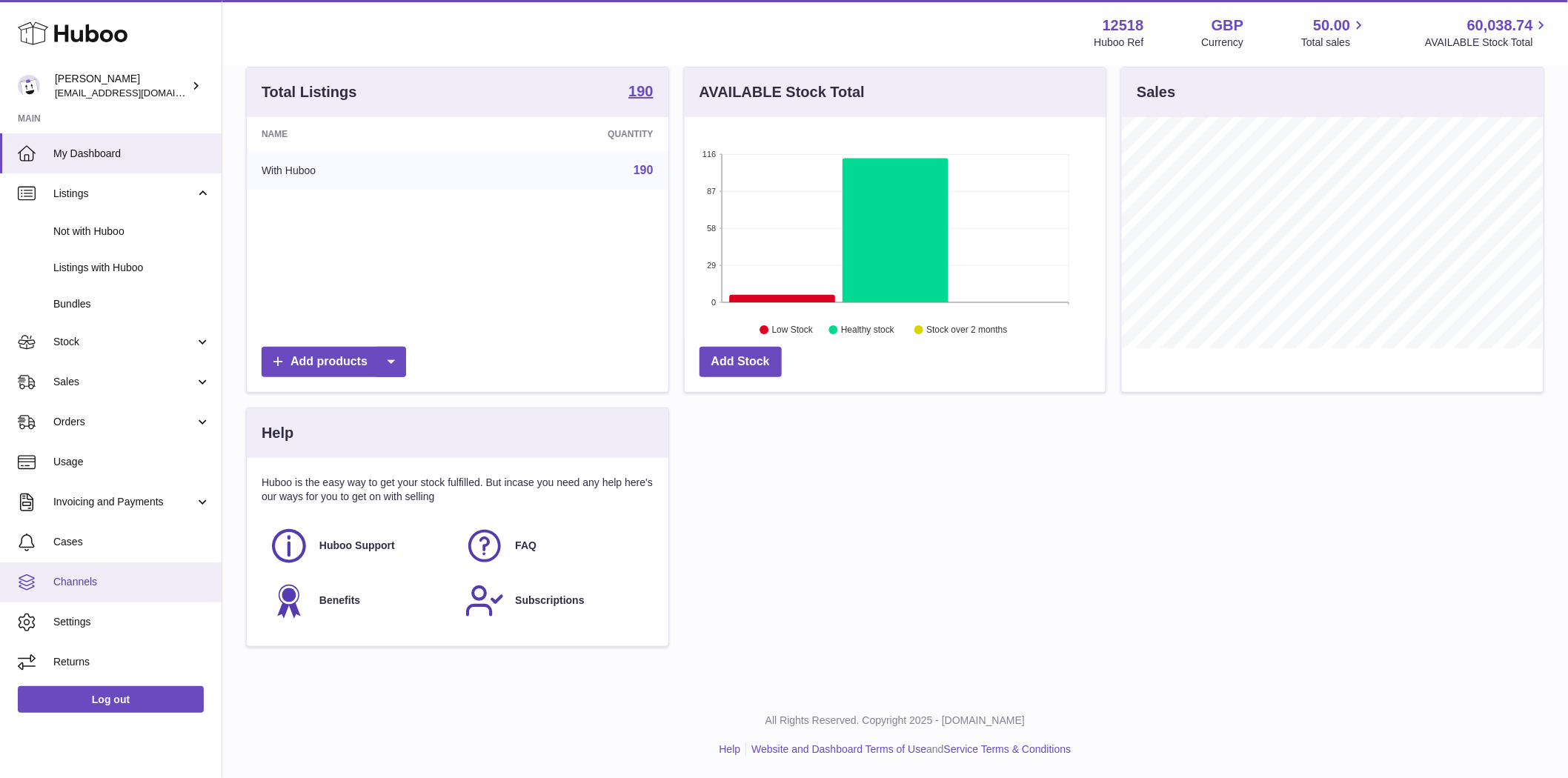
click at [78, 580] on span "Channels" at bounding box center [131, 581] width 157 height 14
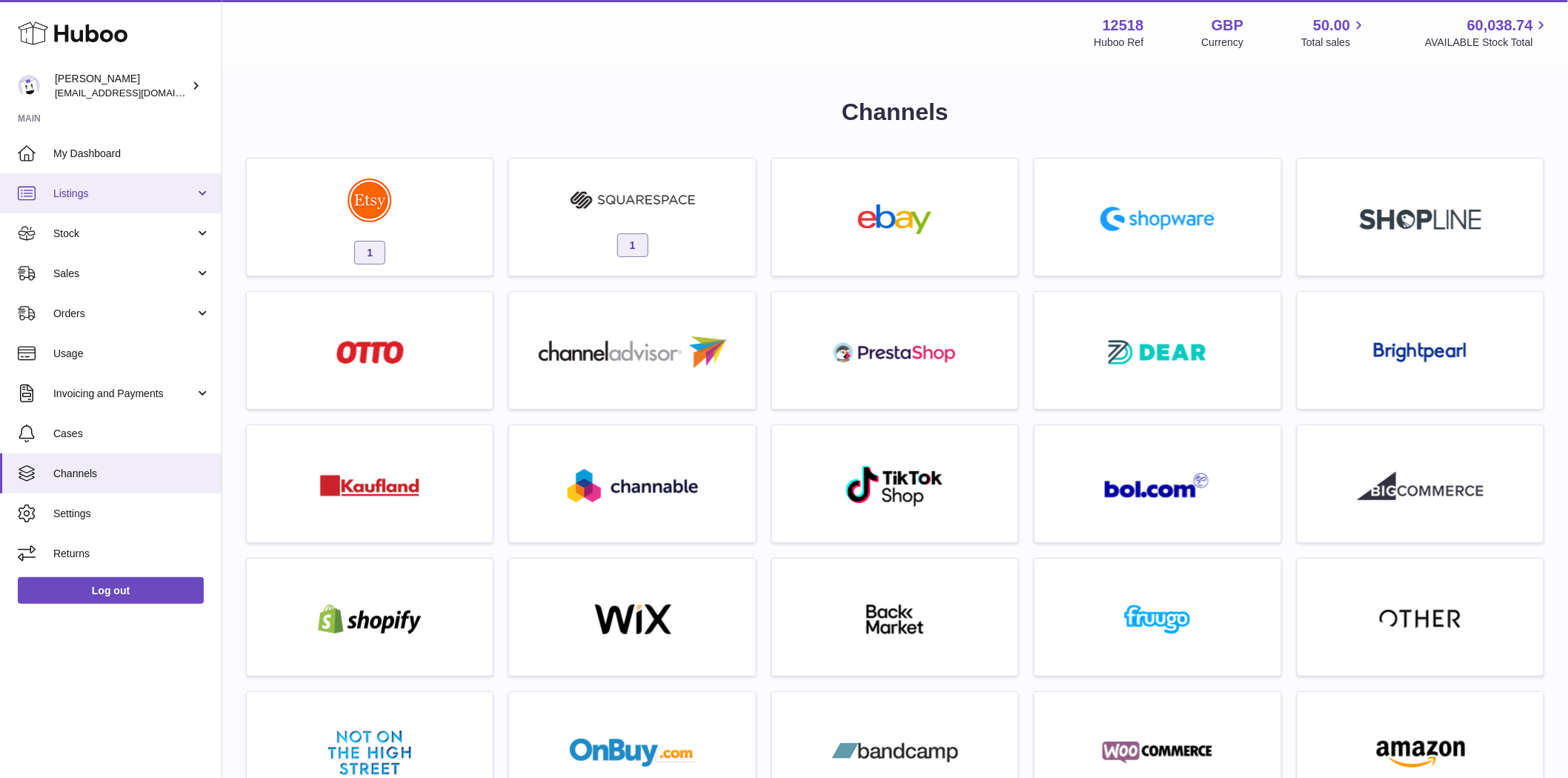
click at [95, 199] on span "Listings" at bounding box center [123, 194] width 142 height 14
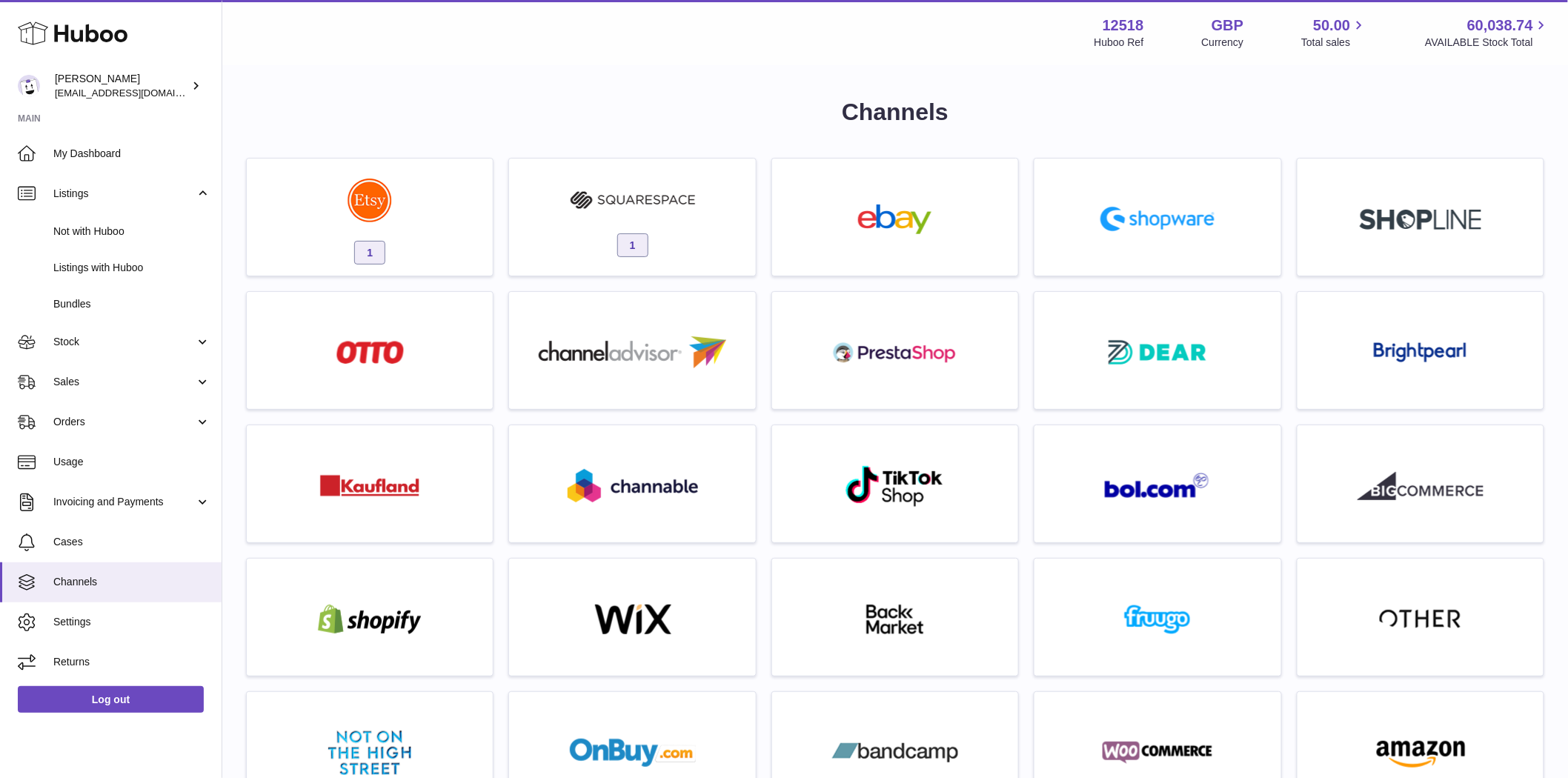
click at [364, 94] on div "Channels 1 1 For any of these extra channels contact support Multichannels" at bounding box center [895, 705] width 1345 height 1276
drag, startPoint x: 80, startPoint y: 382, endPoint x: 108, endPoint y: 383, distance: 28.0
click at [80, 382] on span "Sales" at bounding box center [123, 382] width 142 height 14
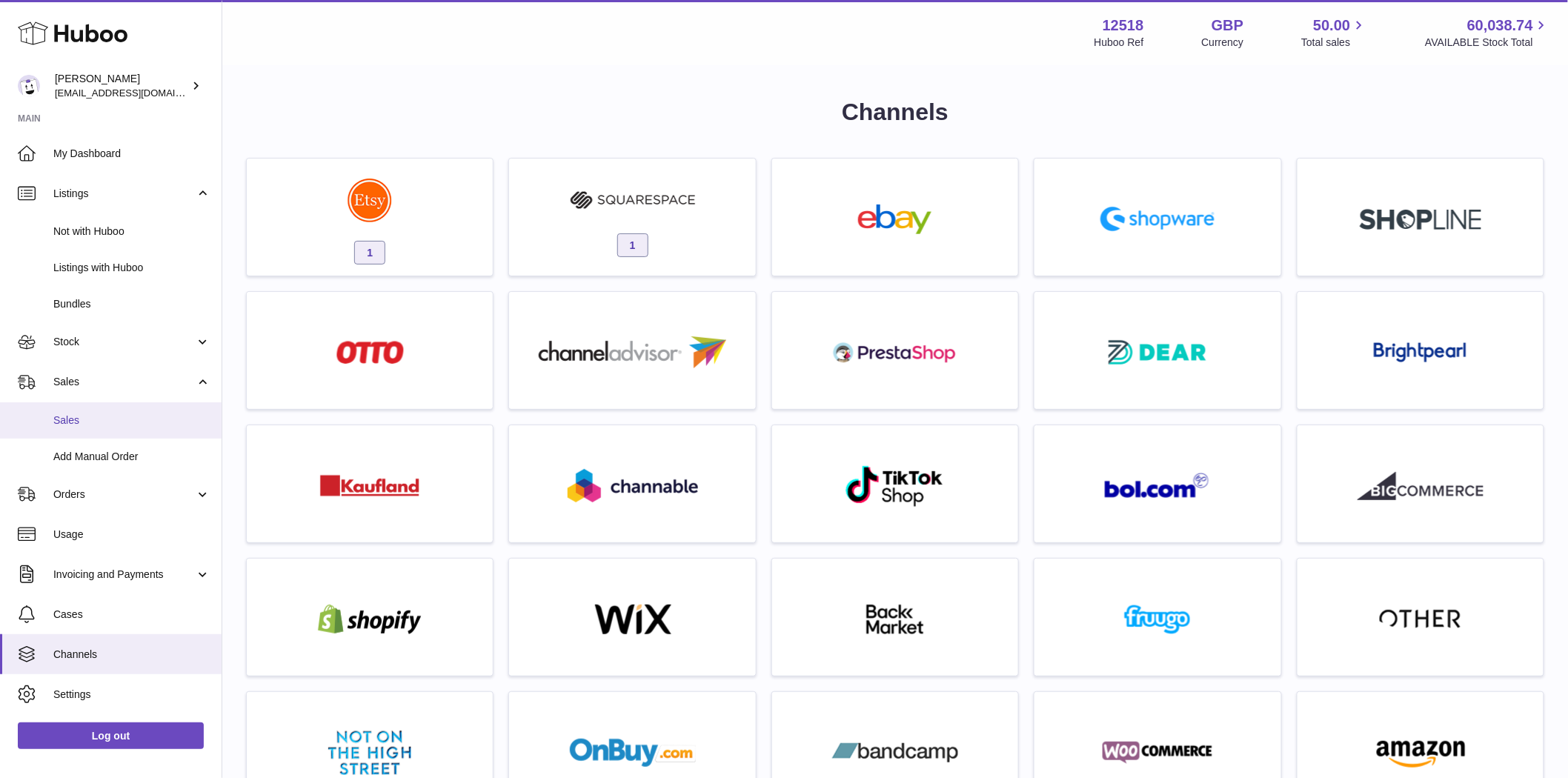
click at [80, 428] on link "Sales" at bounding box center [111, 420] width 222 height 37
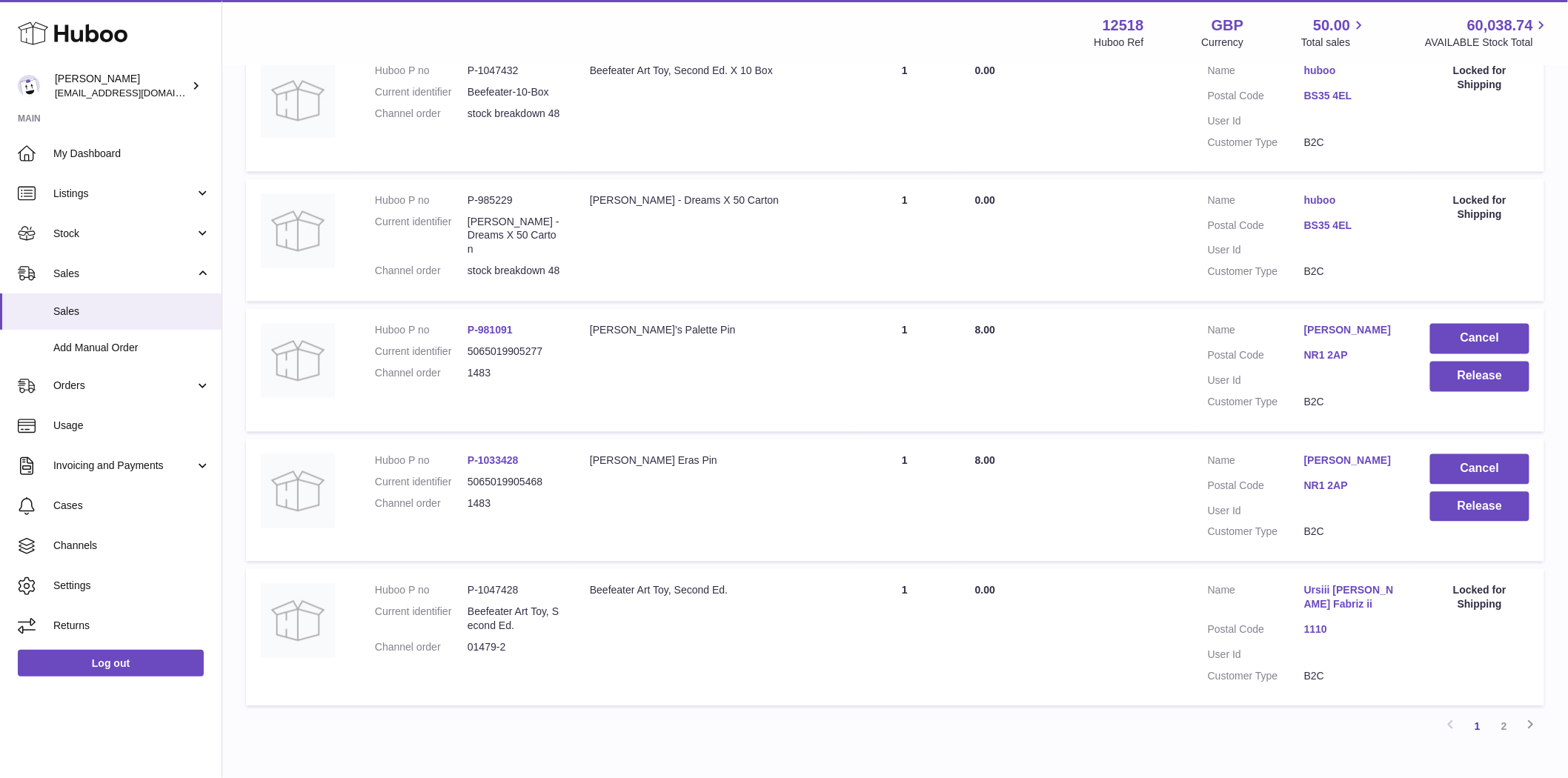
scroll to position [1077, 0]
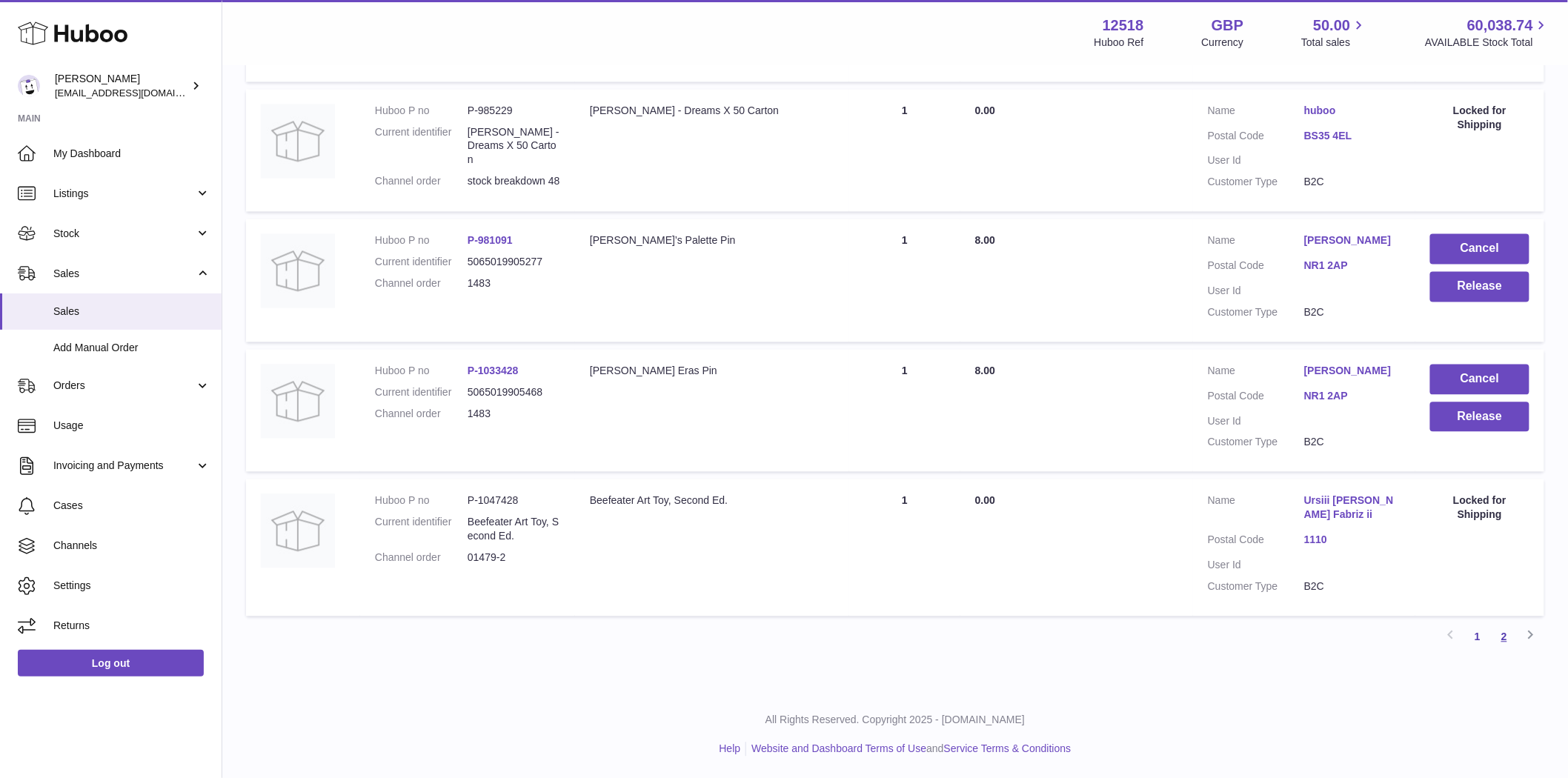
click at [1506, 645] on link "2" at bounding box center [1504, 637] width 27 height 27
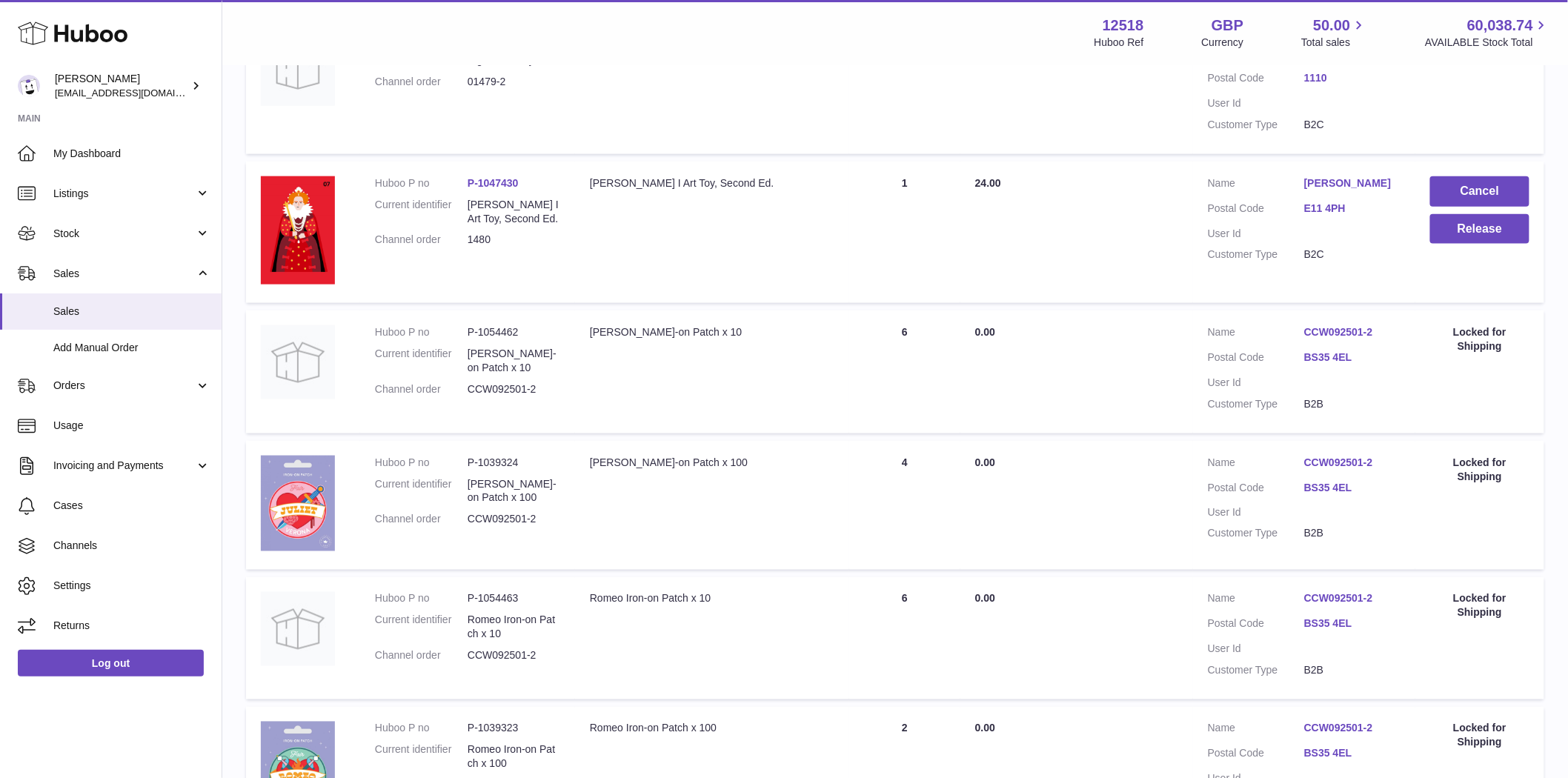
scroll to position [629, 0]
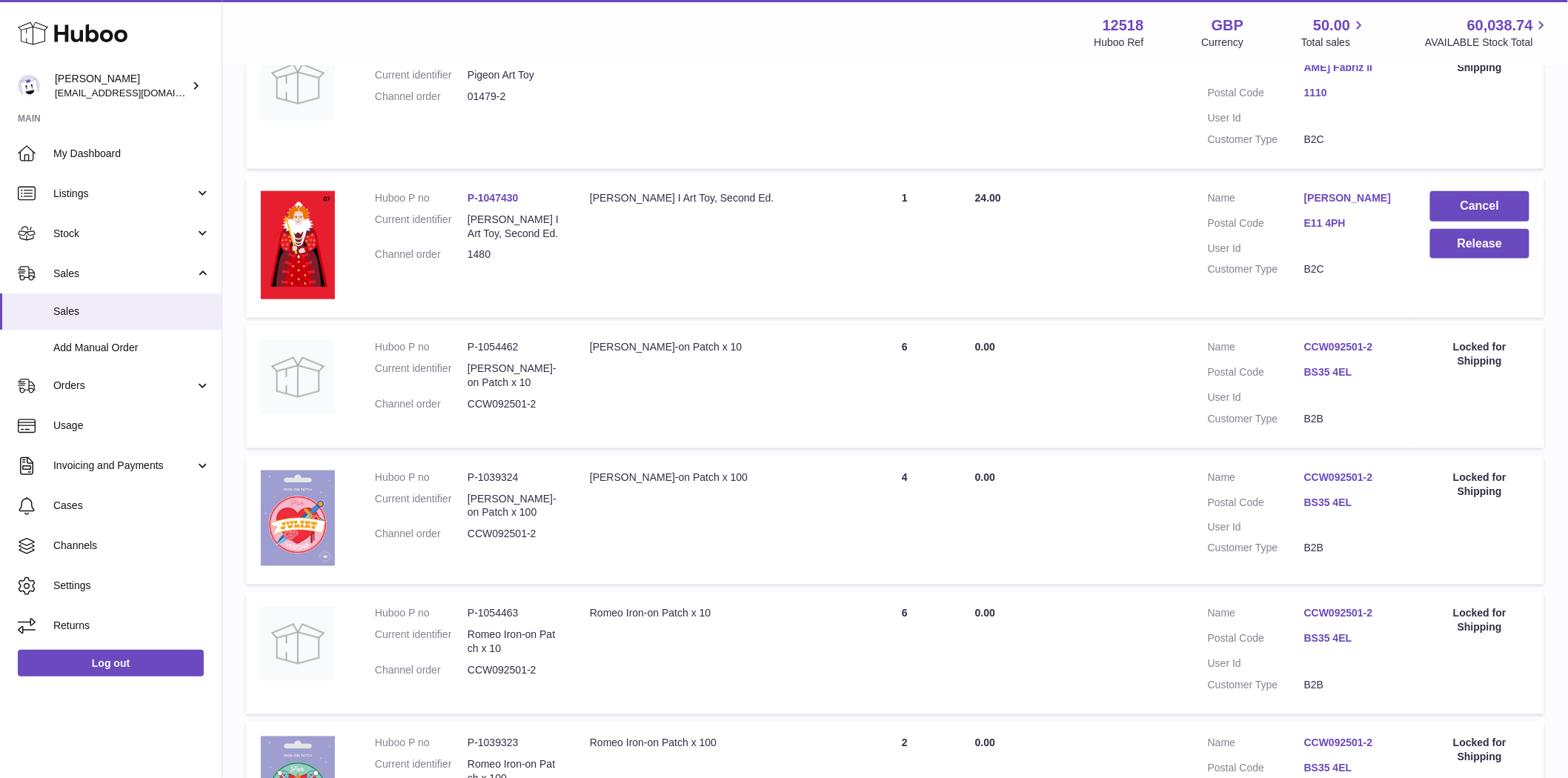
click at [1358, 478] on link "CCW092501-2" at bounding box center [1352, 477] width 96 height 14
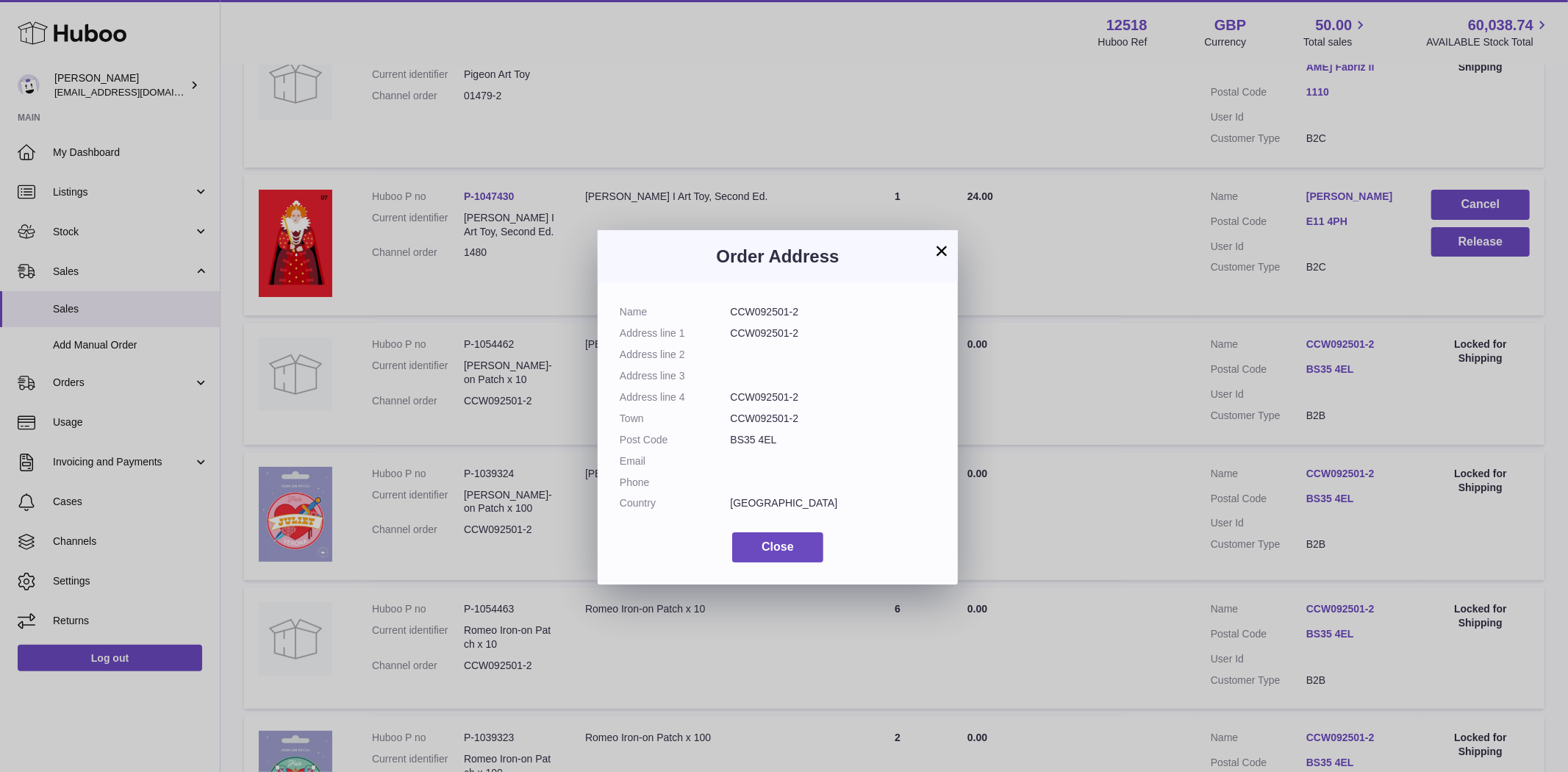
drag, startPoint x: 811, startPoint y: 421, endPoint x: 704, endPoint y: 424, distance: 107.0
click at [704, 424] on dl "Name CCW092501-2 Address line 1 CCW092501-2 Address line 2 Address line 3 Addre…" at bounding box center [778, 411] width 316 height 212
click at [745, 546] on button "Close" at bounding box center [777, 547] width 91 height 31
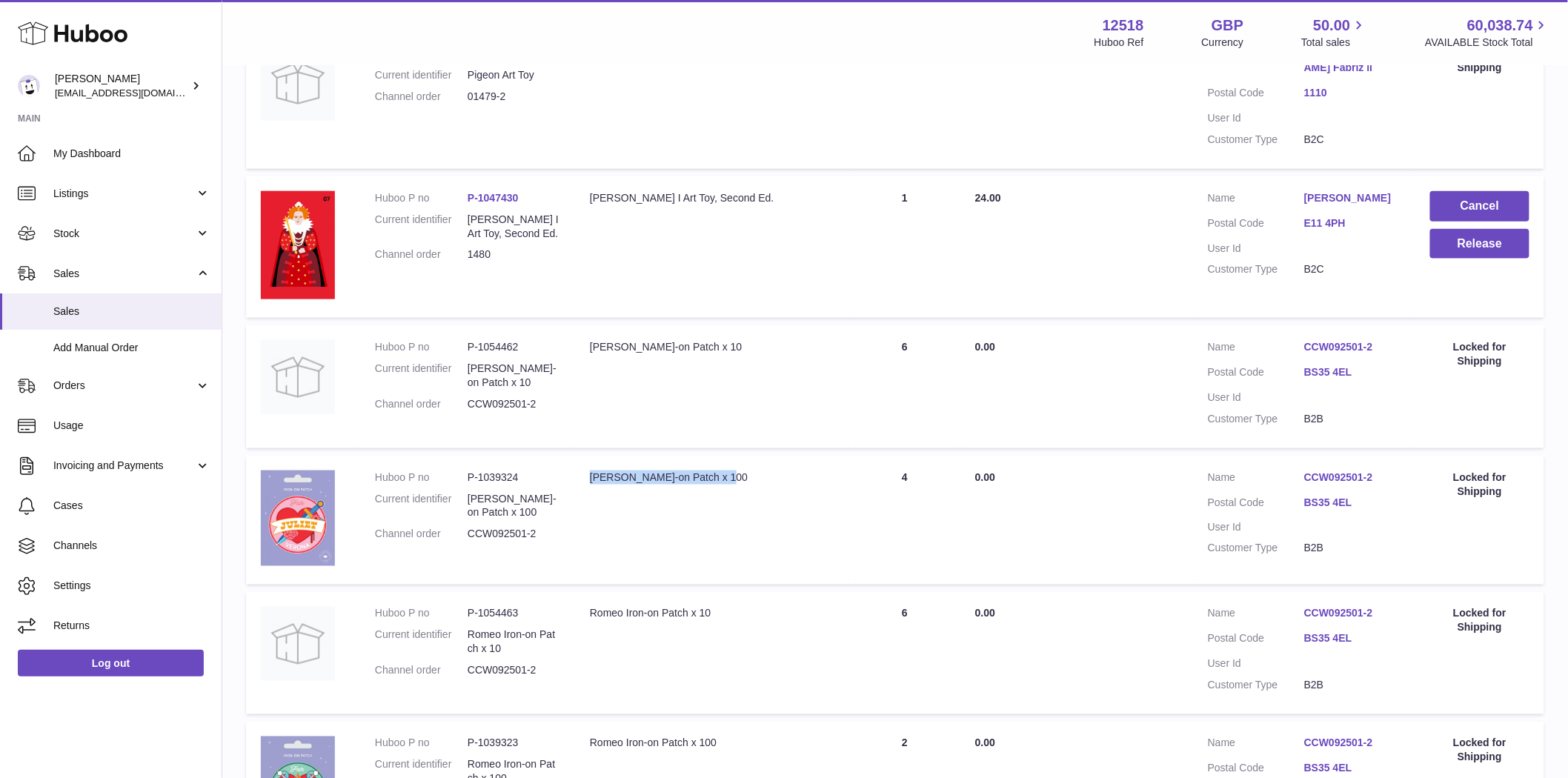
drag, startPoint x: 752, startPoint y: 481, endPoint x: 583, endPoint y: 470, distance: 169.4
click at [583, 470] on td "Description Juliet Iron-on Patch x 100" at bounding box center [712, 521] width 274 height 129
drag, startPoint x: 911, startPoint y: 354, endPoint x: 583, endPoint y: 344, distance: 328.2
click at [583, 344] on tr "Huboo P no P-1054462 Current identifier Juliet Iron-on Patch x 10 Channel order…" at bounding box center [895, 387] width 1298 height 123
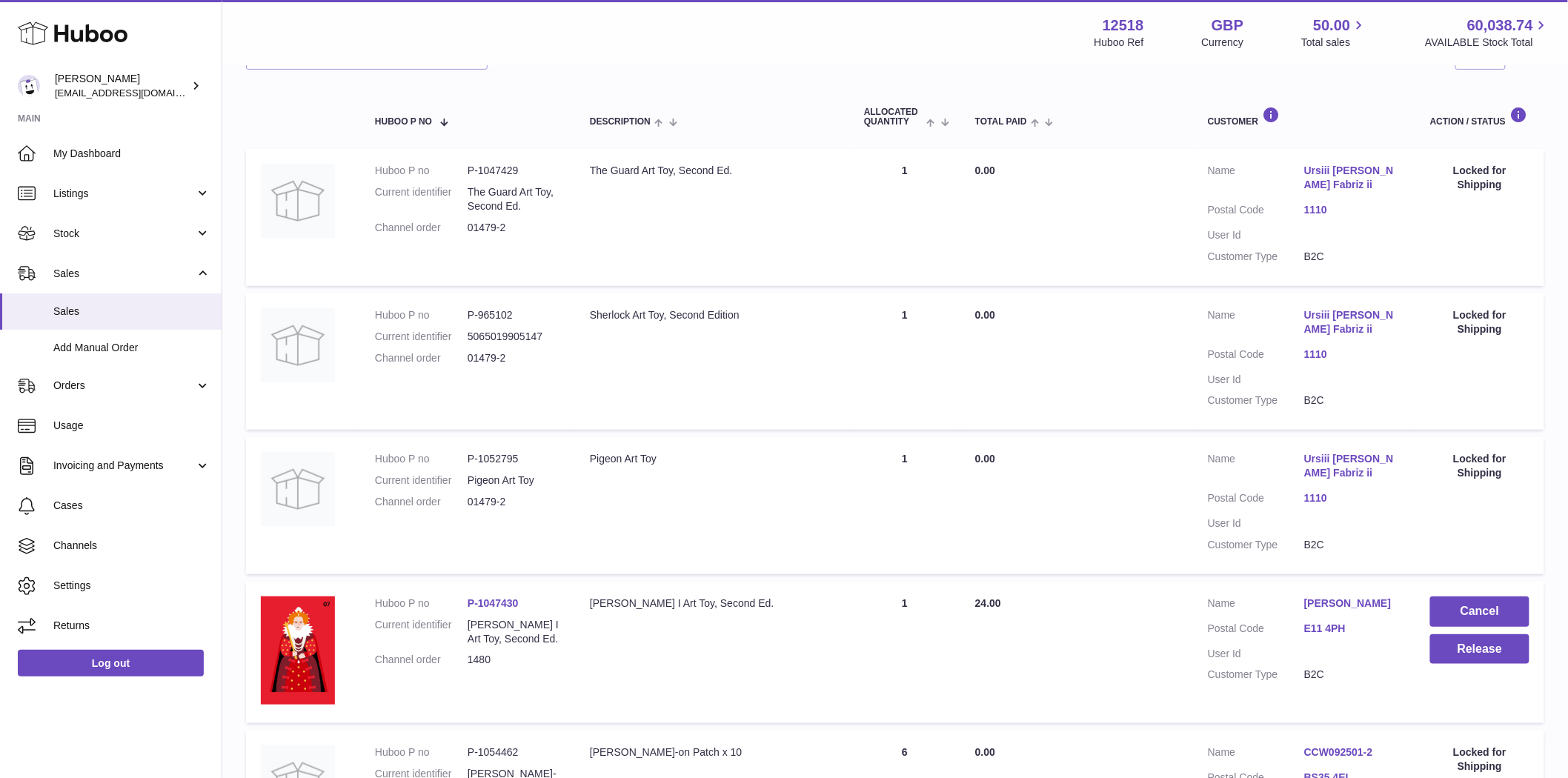
scroll to position [247, 0]
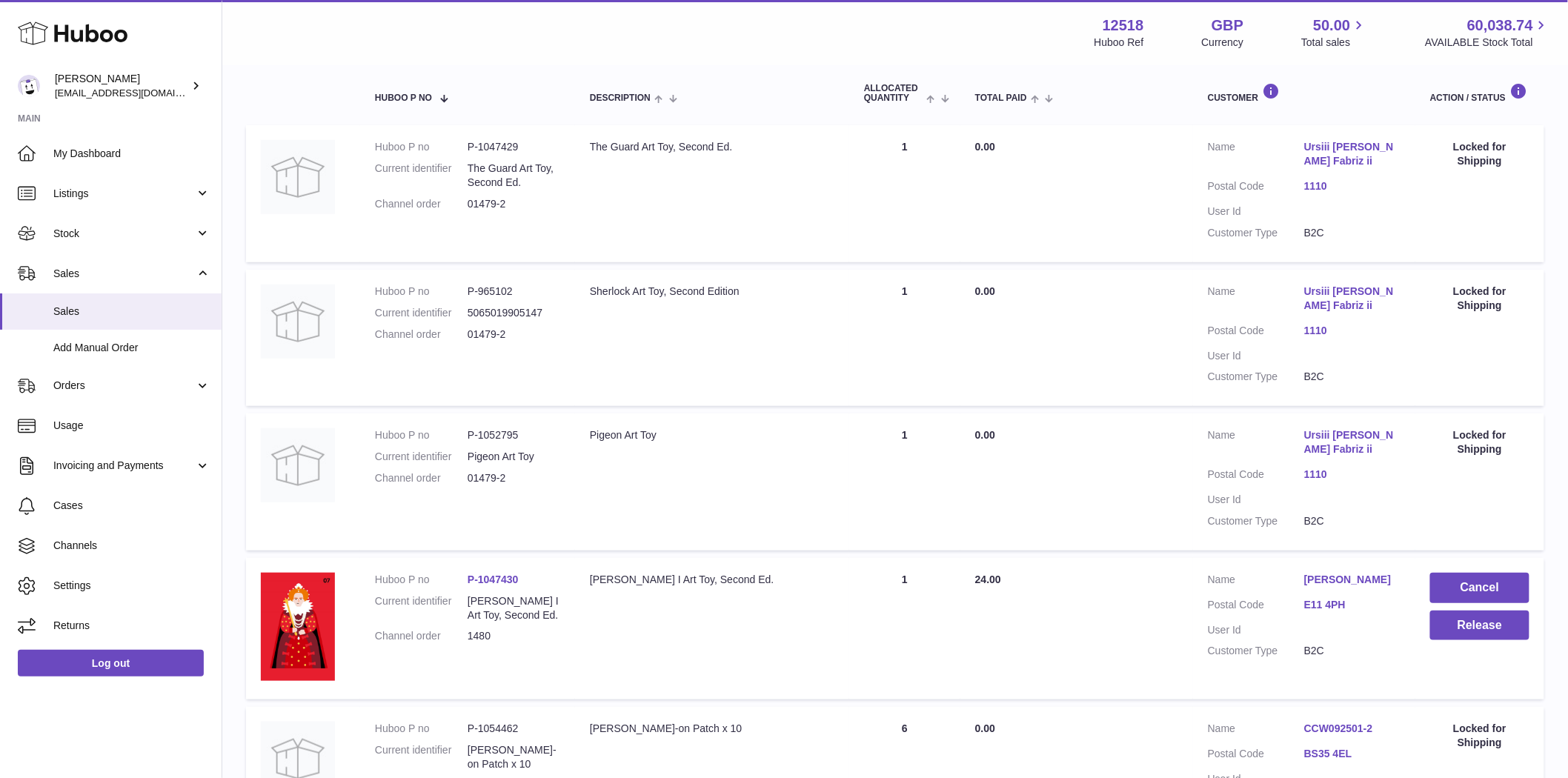
click at [1366, 436] on link "Ursiii Killian Fabriz ii" at bounding box center [1352, 442] width 96 height 28
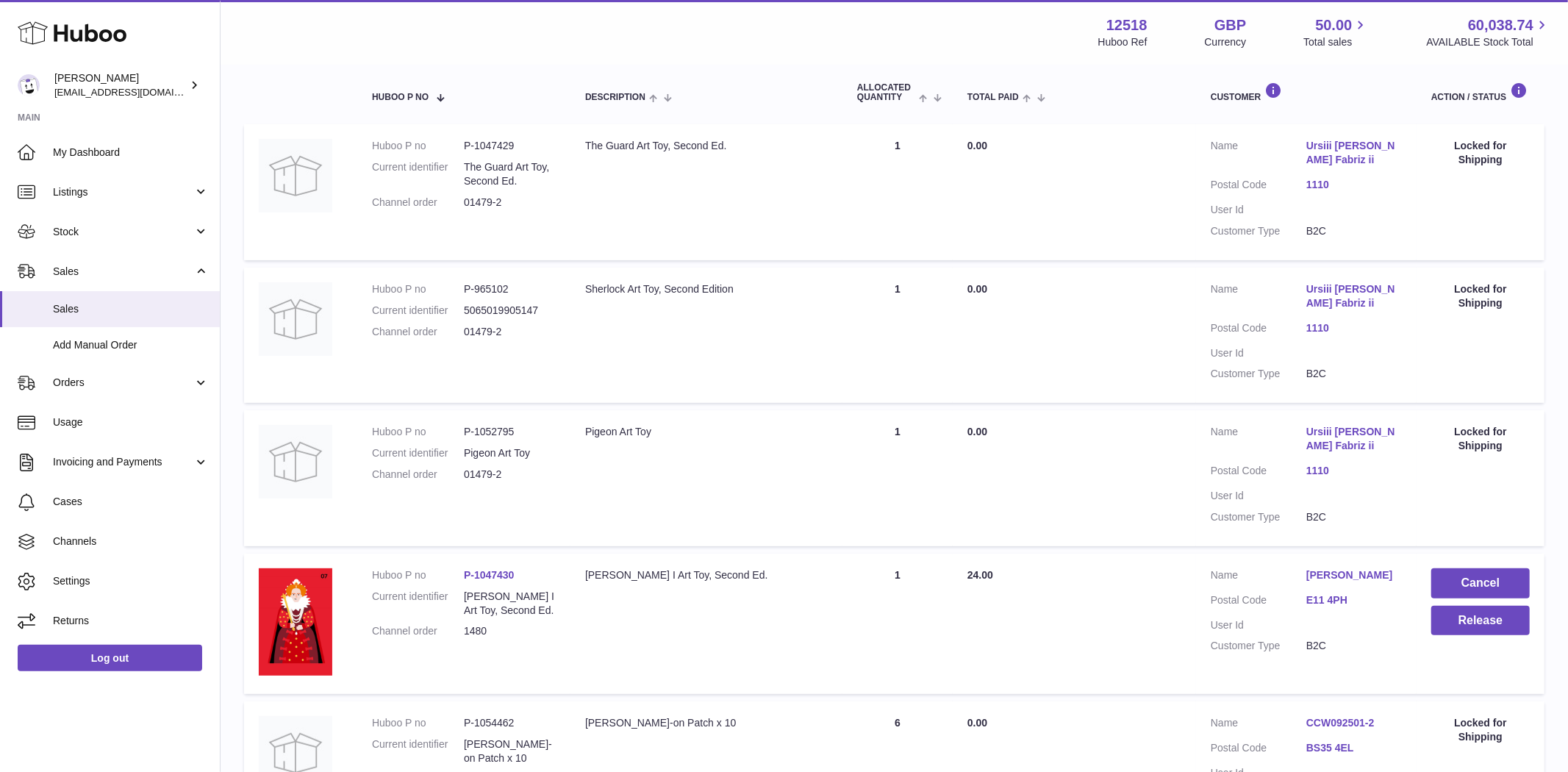
click at [1355, 432] on div at bounding box center [784, 386] width 1568 height 772
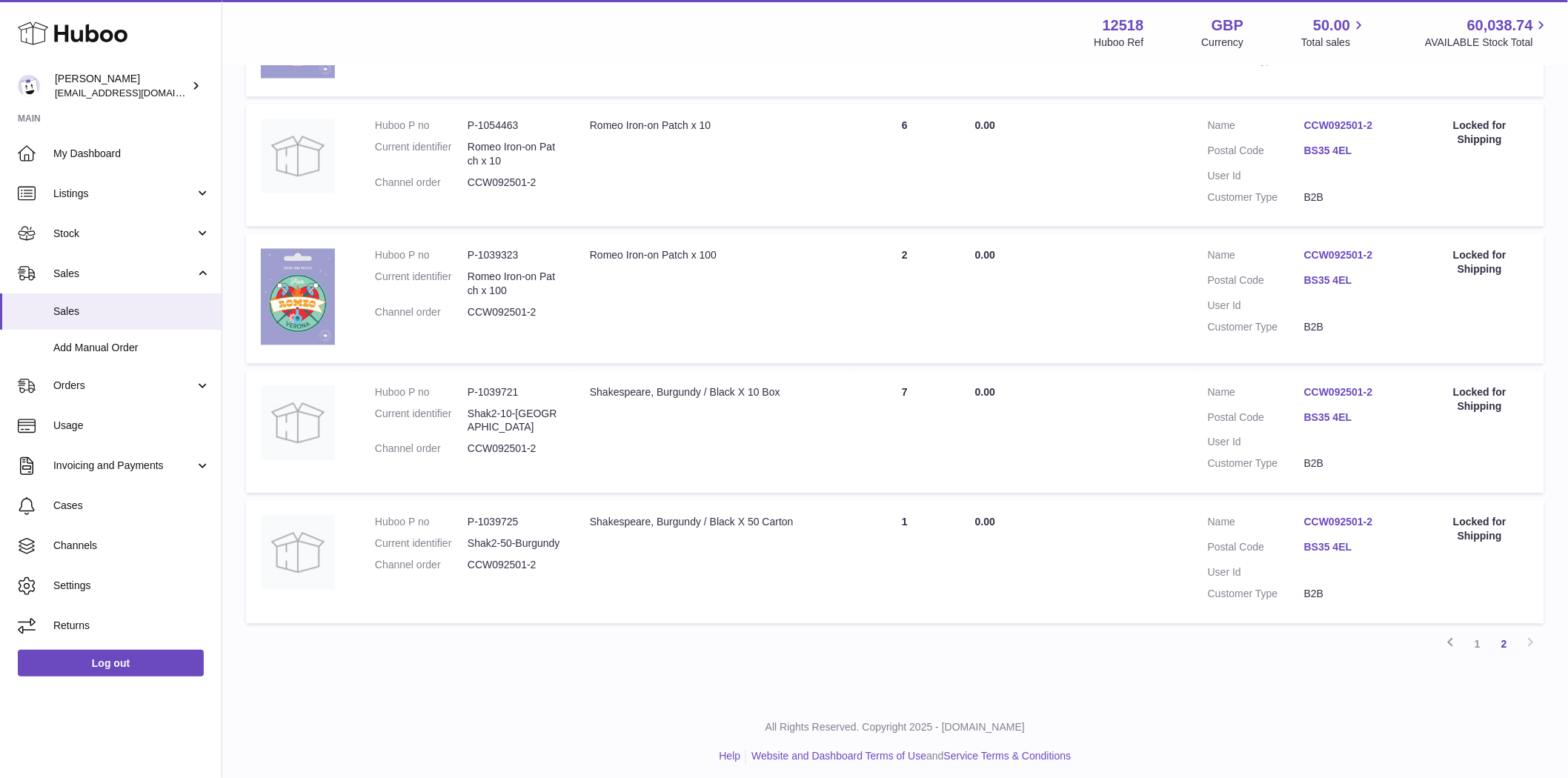
scroll to position [1122, 0]
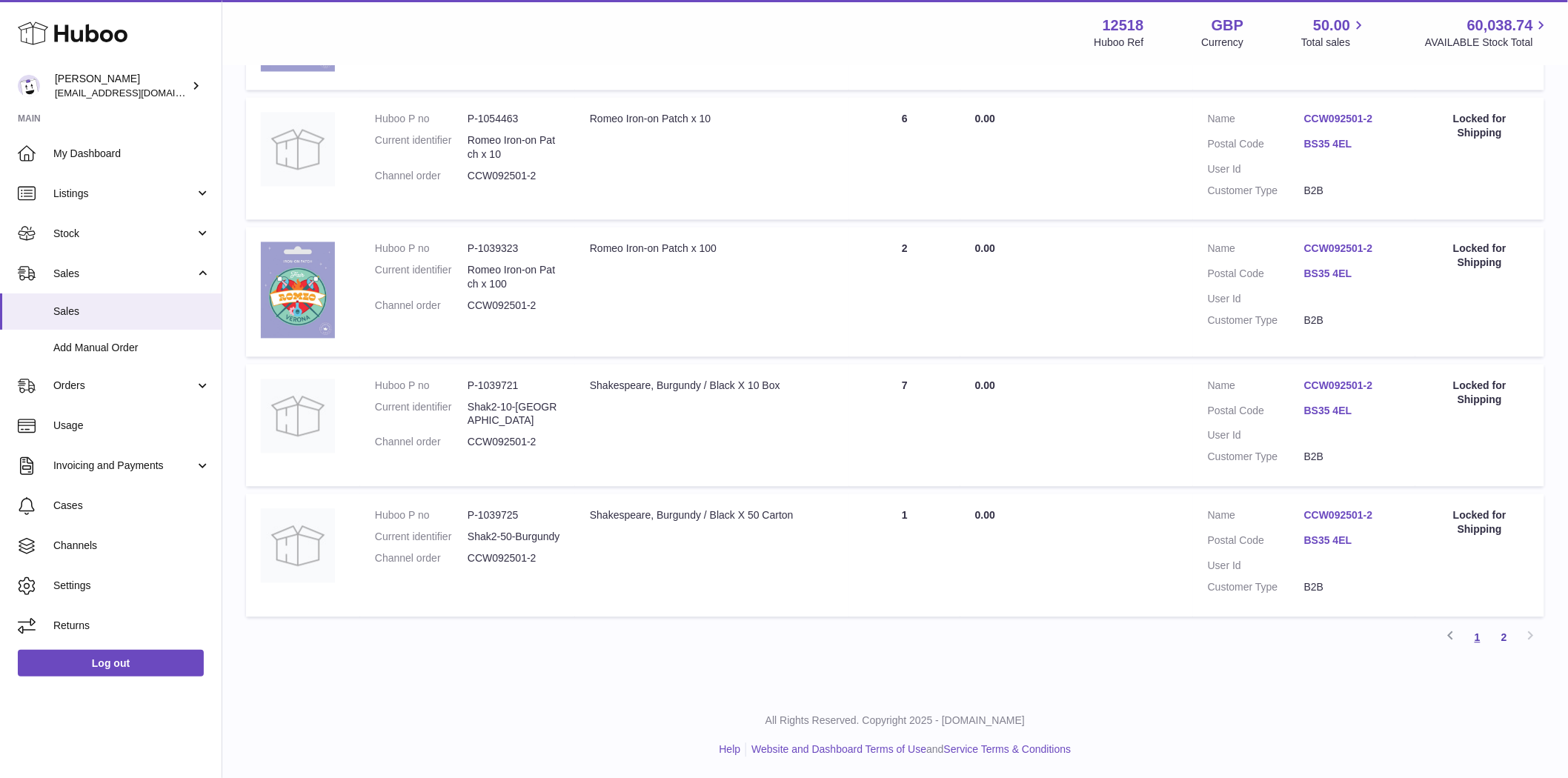
click at [1478, 641] on link "1" at bounding box center [1477, 638] width 27 height 27
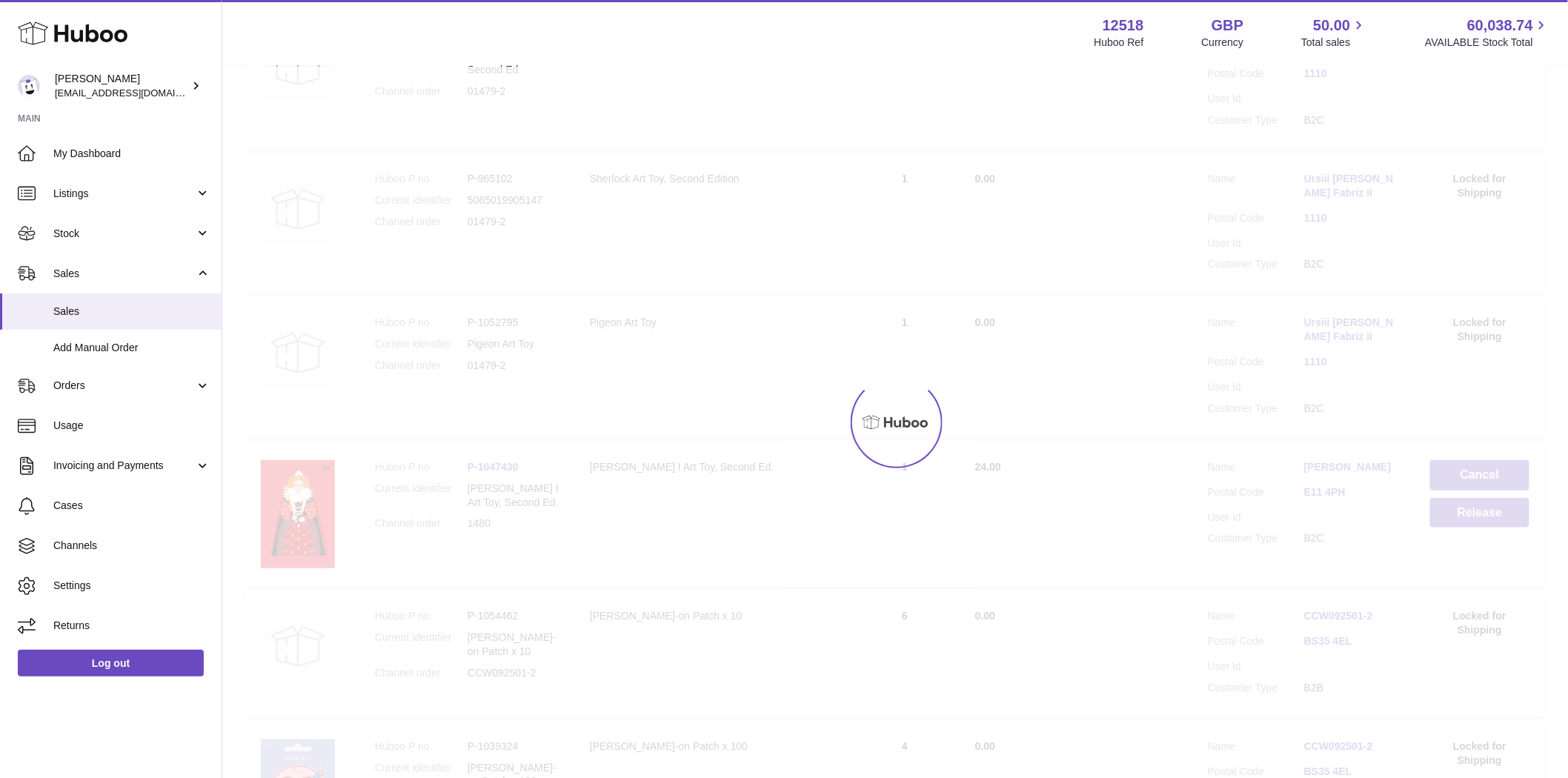
scroll to position [67, 0]
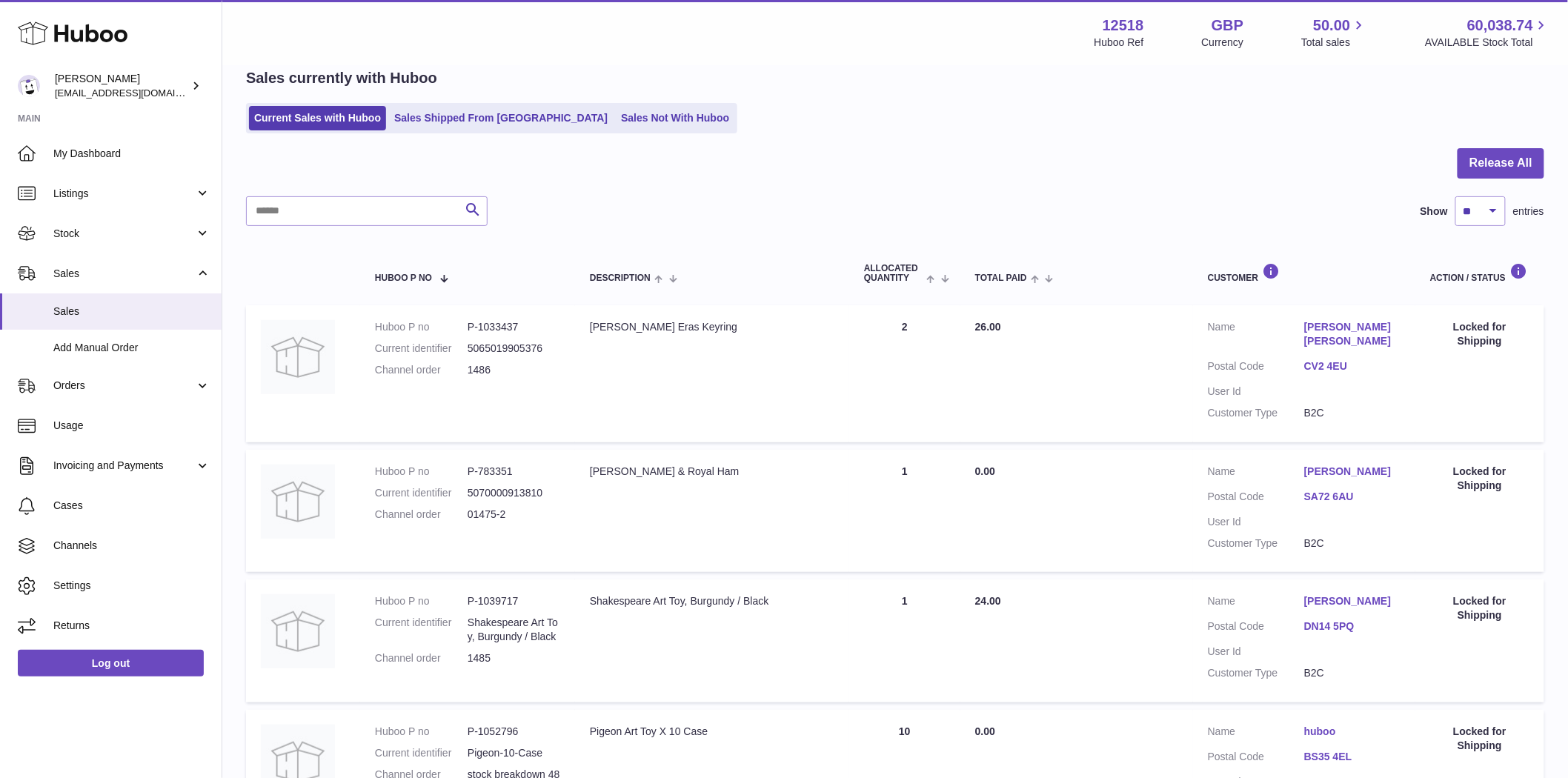
click at [1345, 330] on link "Chung Lap Linus Hsu" at bounding box center [1352, 334] width 96 height 28
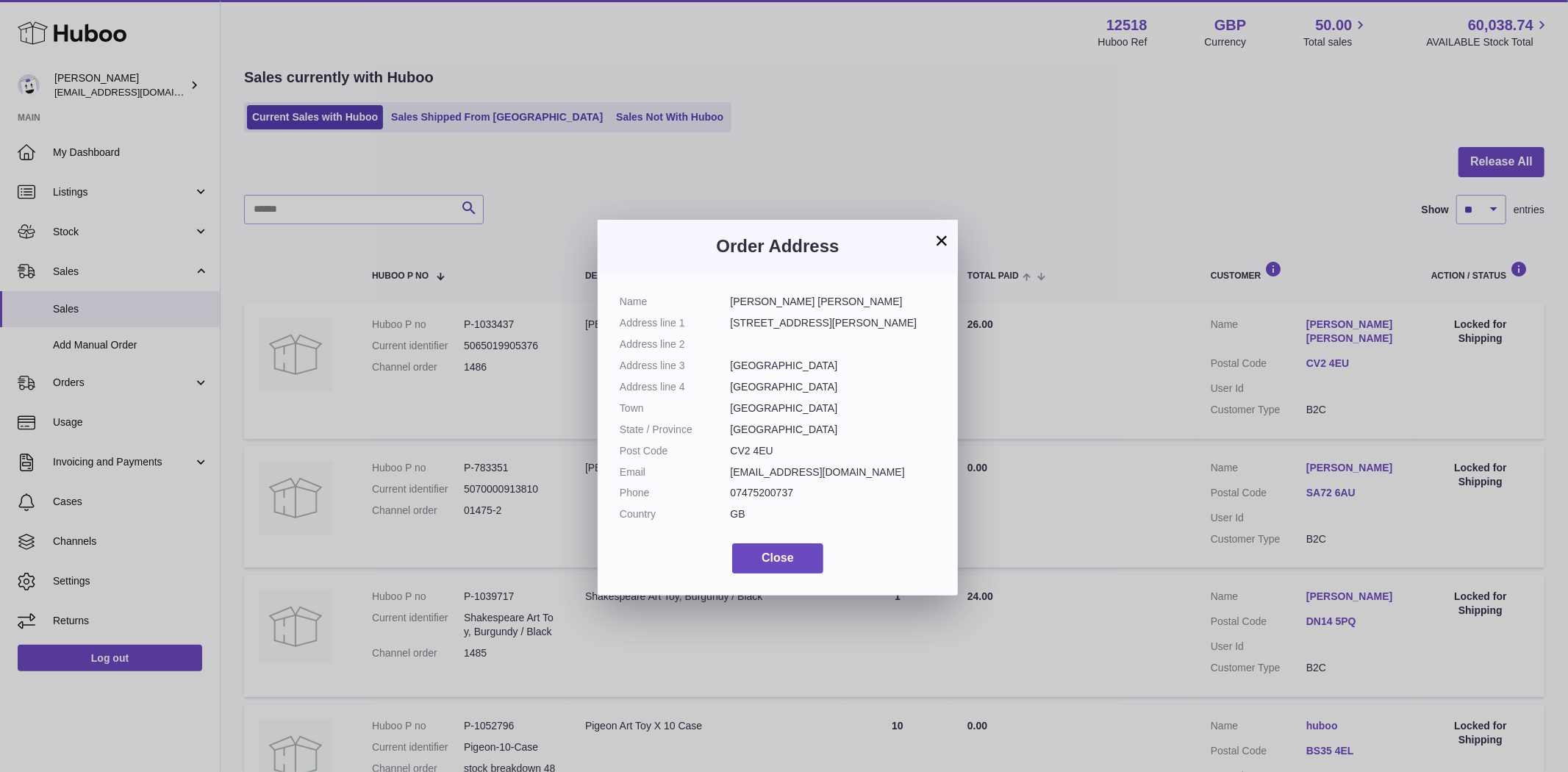
click at [1335, 327] on div "× Order Address Name Chung Lap Linus Hsu Address line 1 37 Gresham Street Addre…" at bounding box center [784, 408] width 1568 height 772
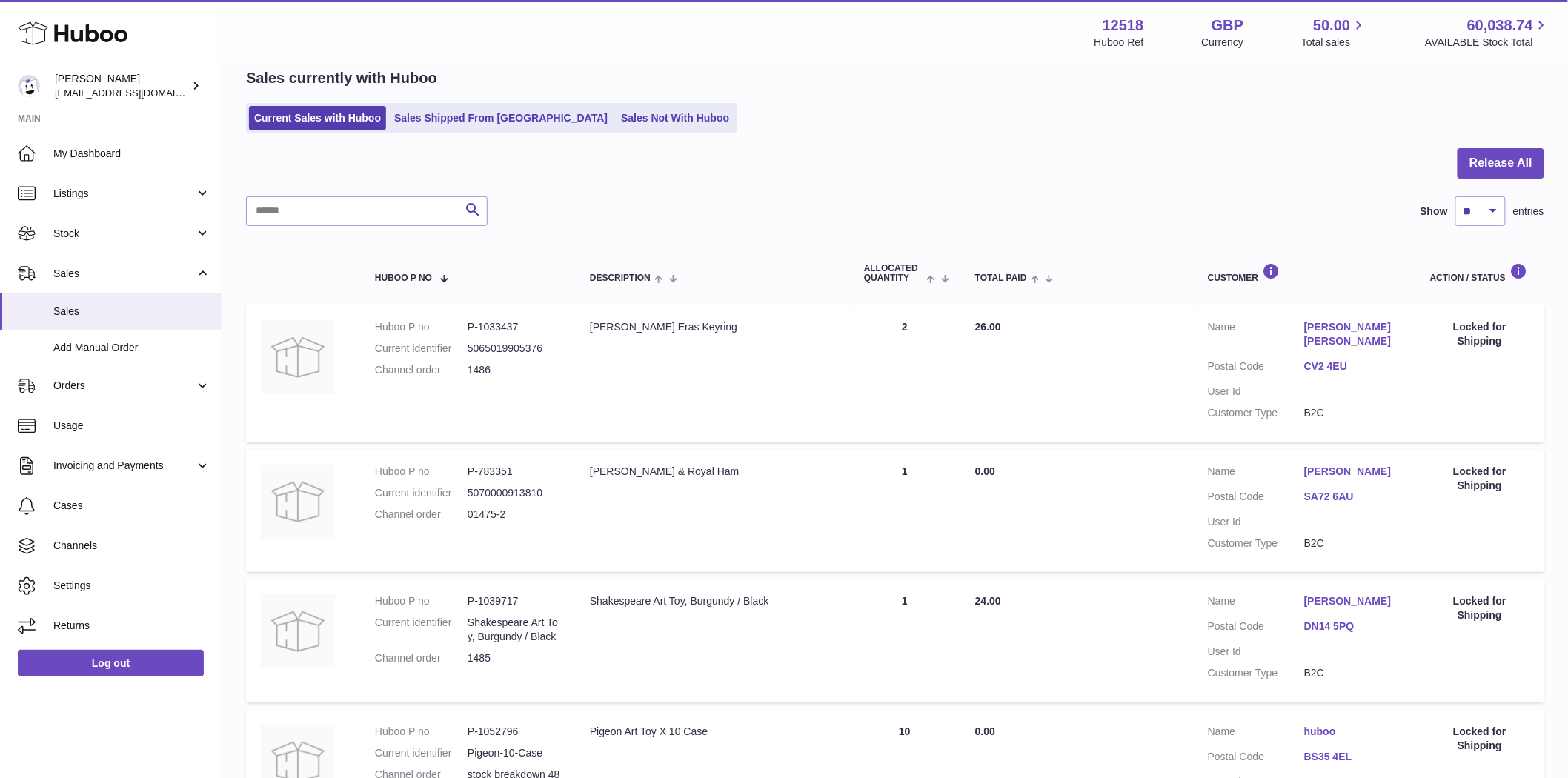
scroll to position [313, 0]
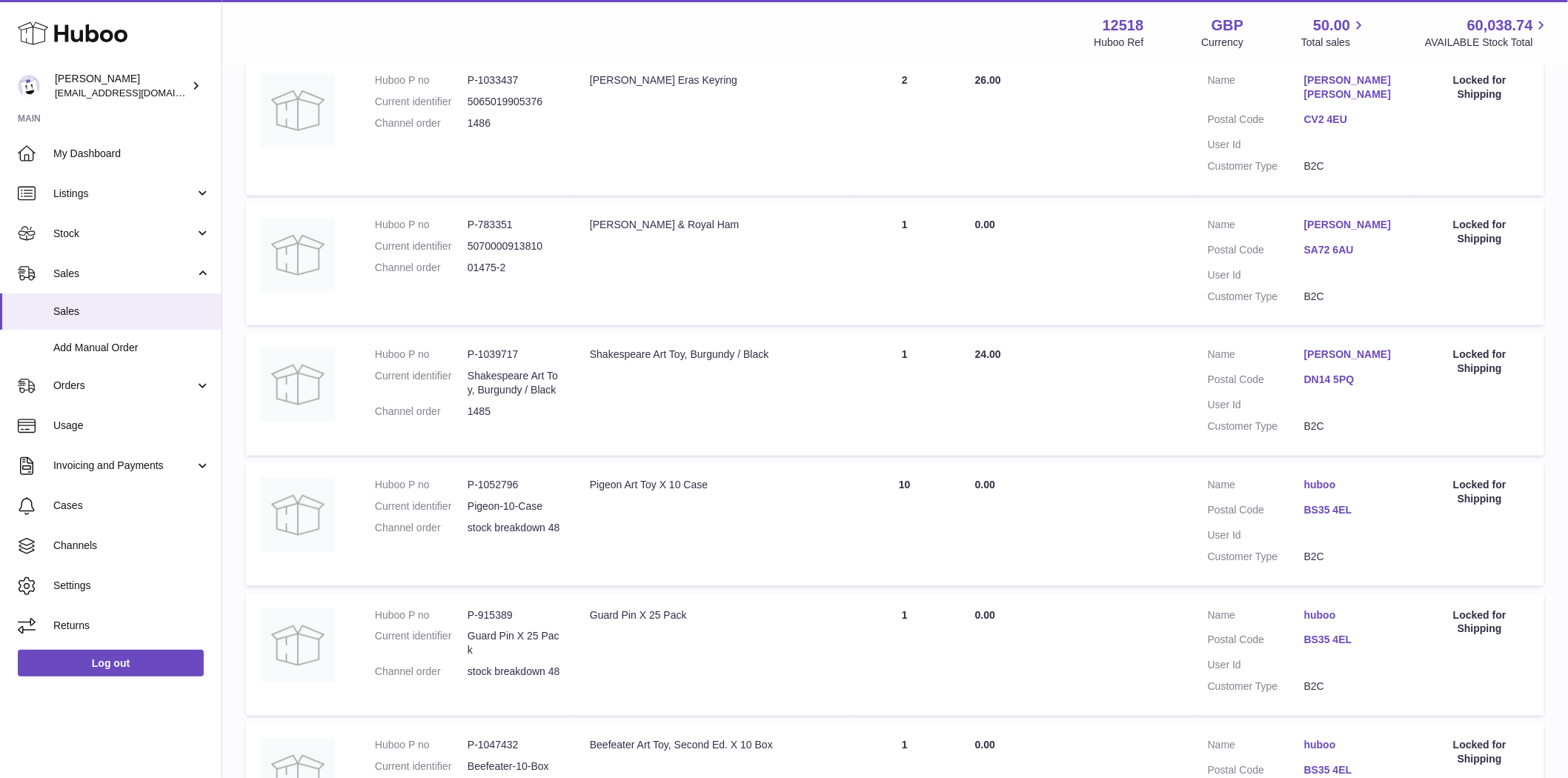
click at [1324, 487] on link "huboo" at bounding box center [1352, 485] width 96 height 14
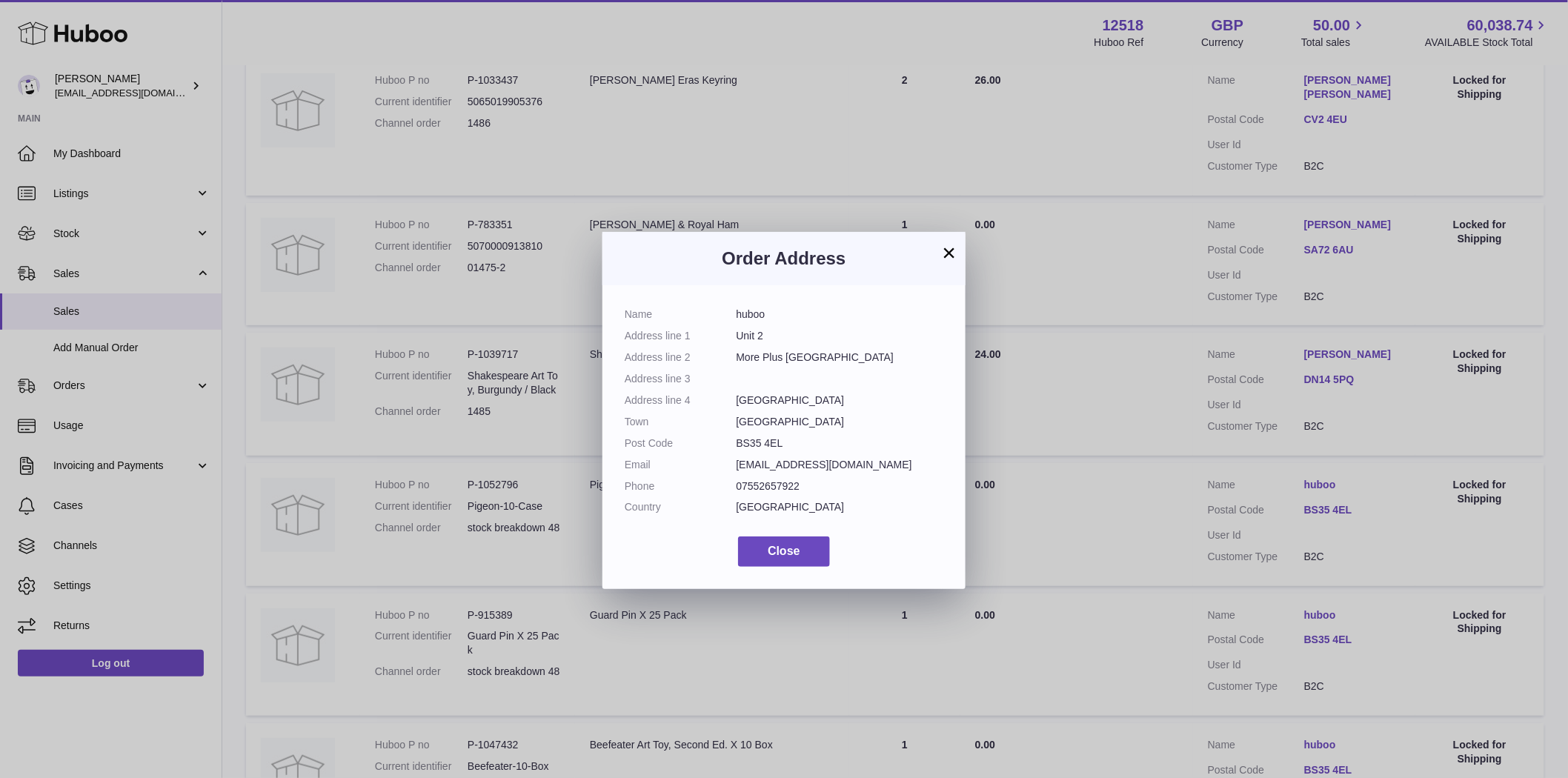
click at [1327, 486] on div "× Order Address Name huboo Address line 1 Unit 2 Address line 2 More Plus Centr…" at bounding box center [784, 411] width 1568 height 778
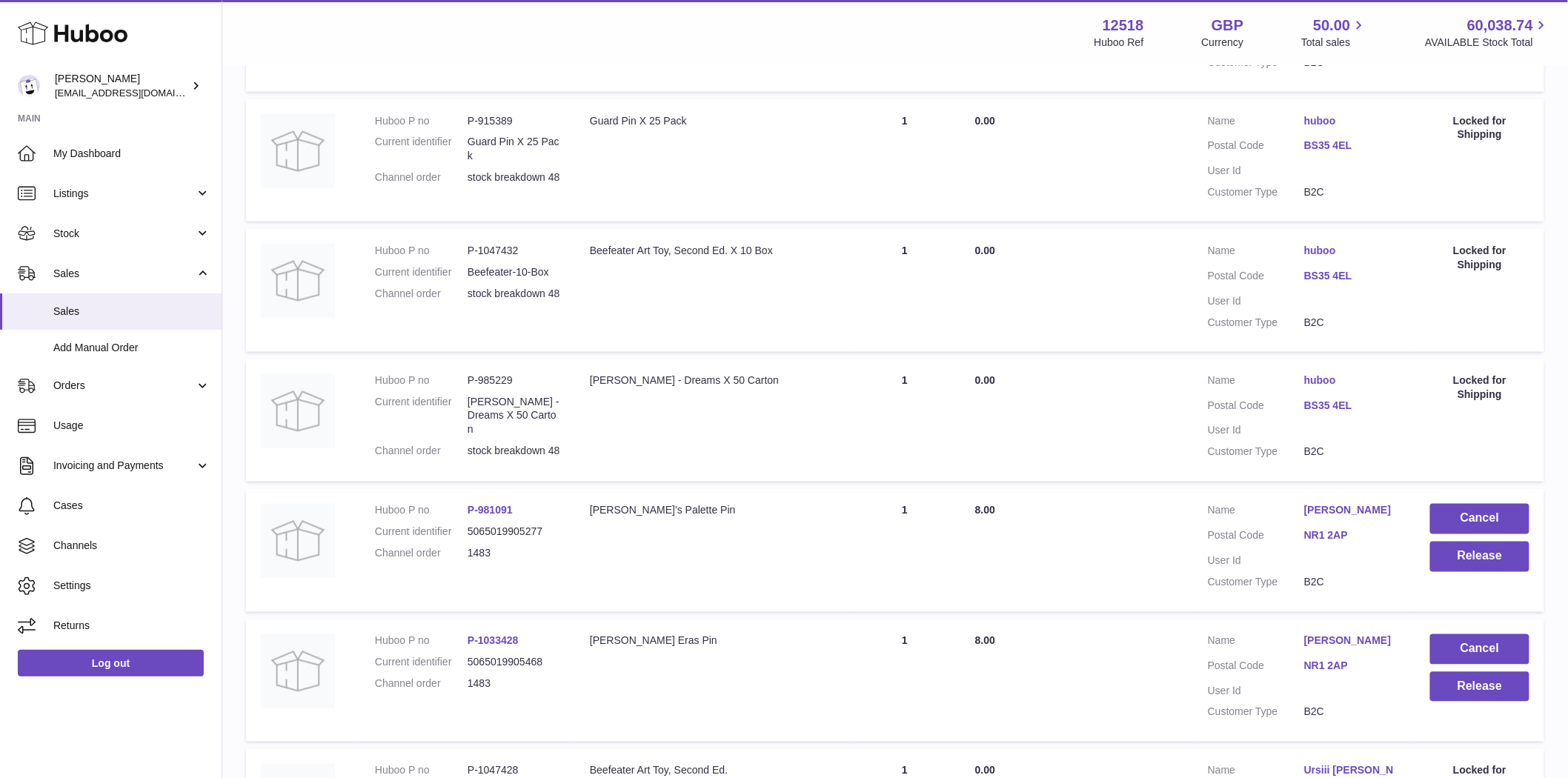
scroll to position [1054, 0]
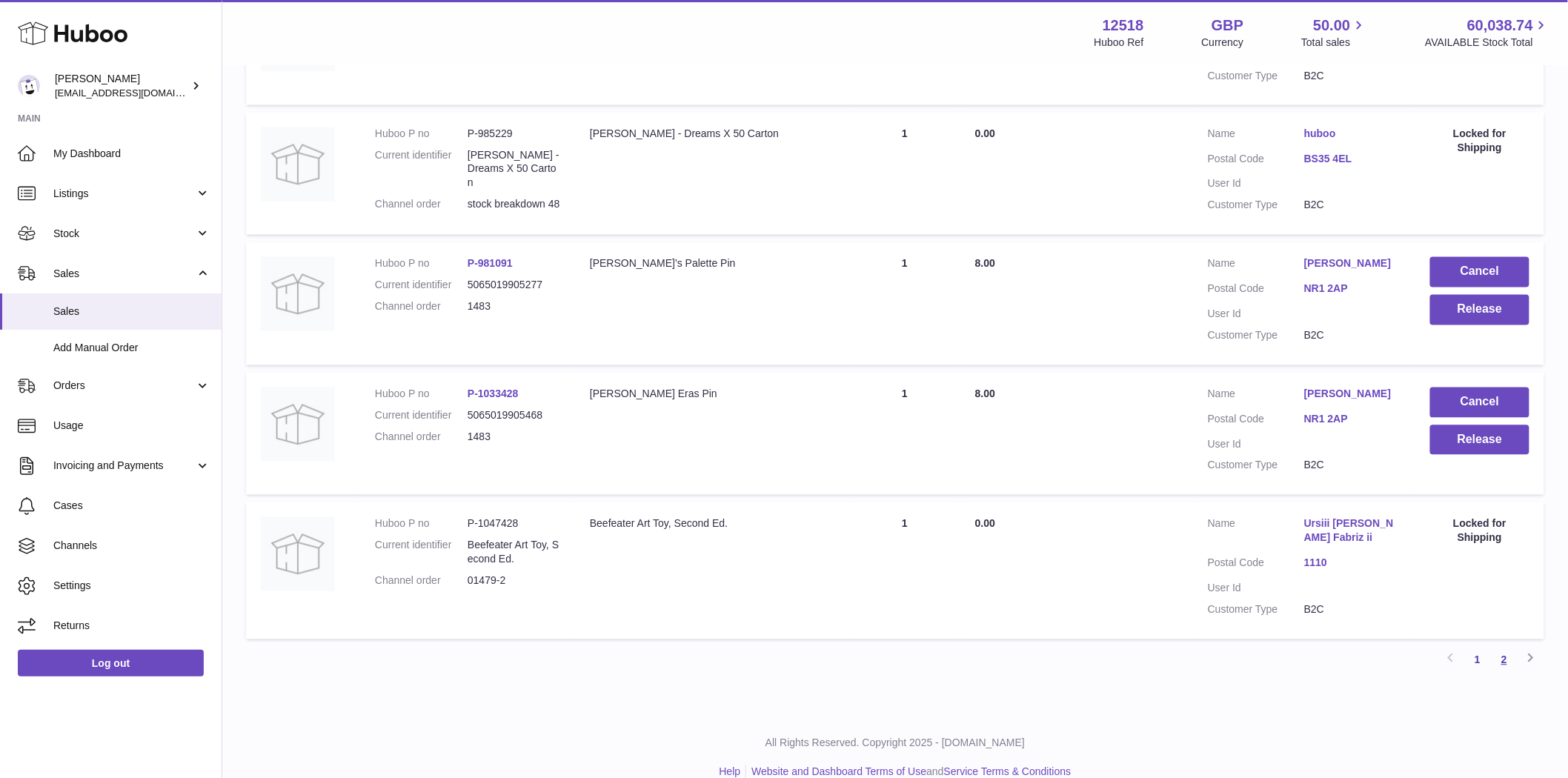
click at [1499, 667] on link "2" at bounding box center [1504, 660] width 27 height 27
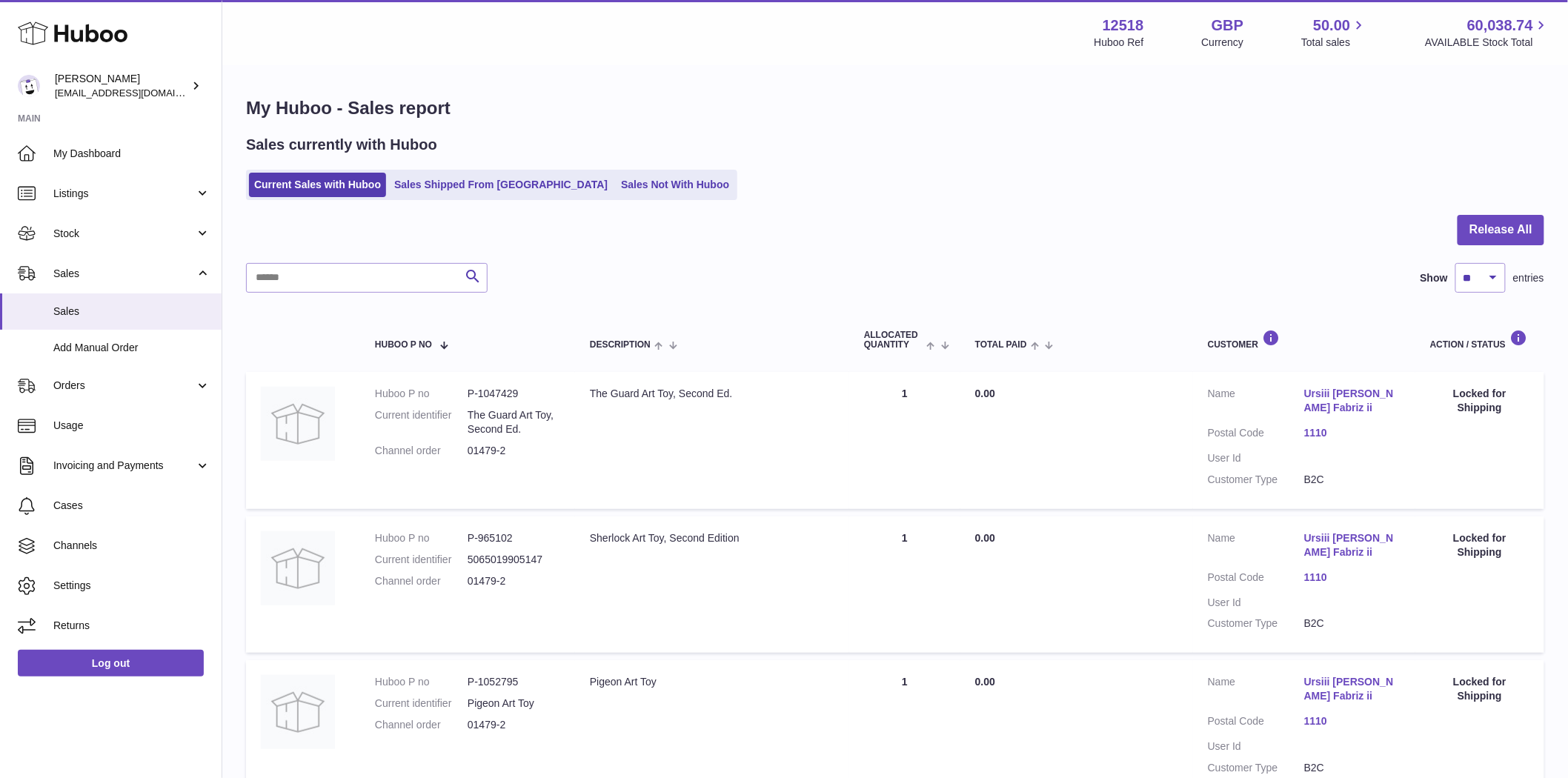
click at [1358, 700] on link "Ursiii Killian Fabriz ii" at bounding box center [1352, 688] width 96 height 28
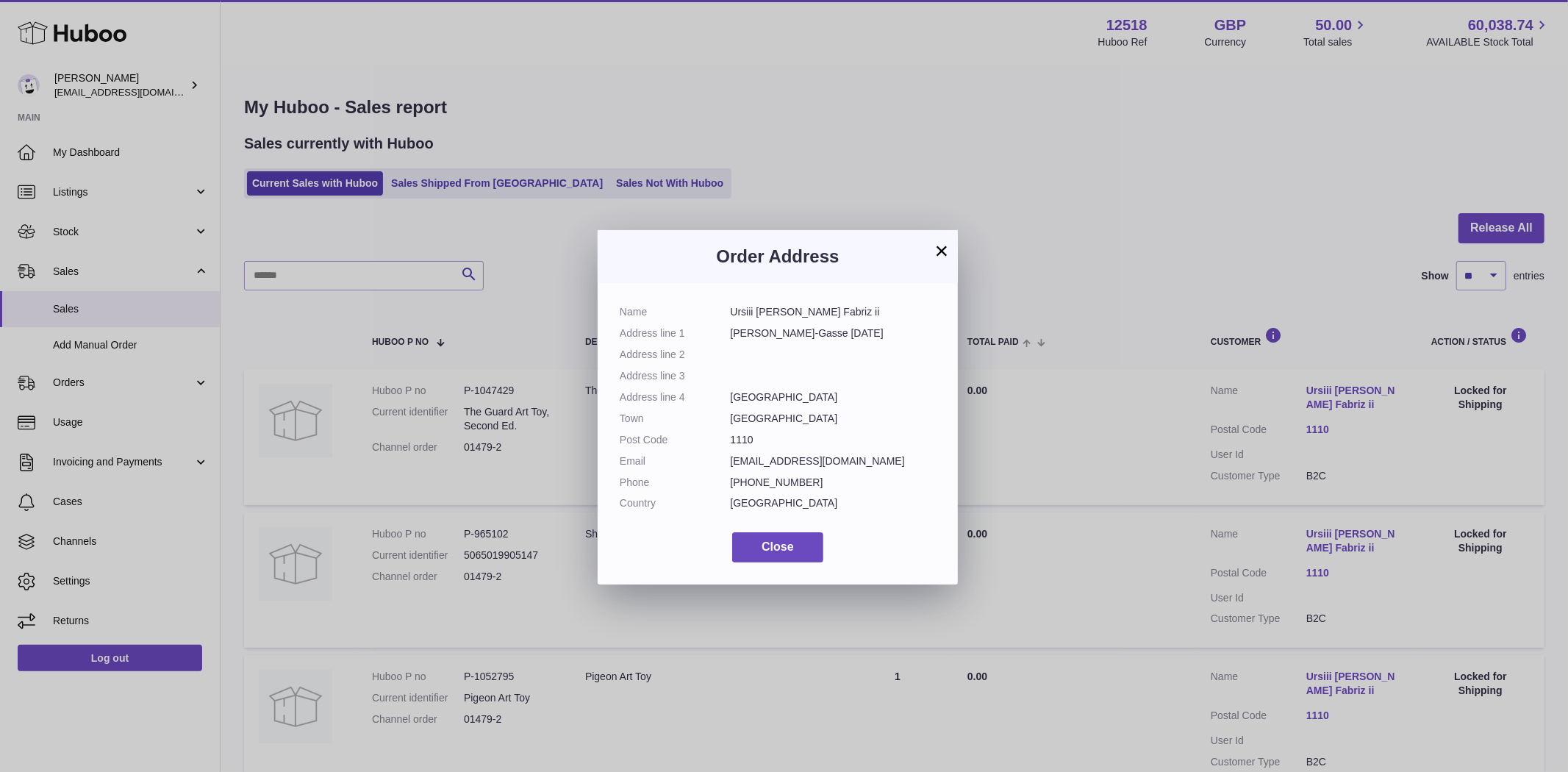
click at [935, 243] on button "×" at bounding box center [941, 251] width 17 height 17
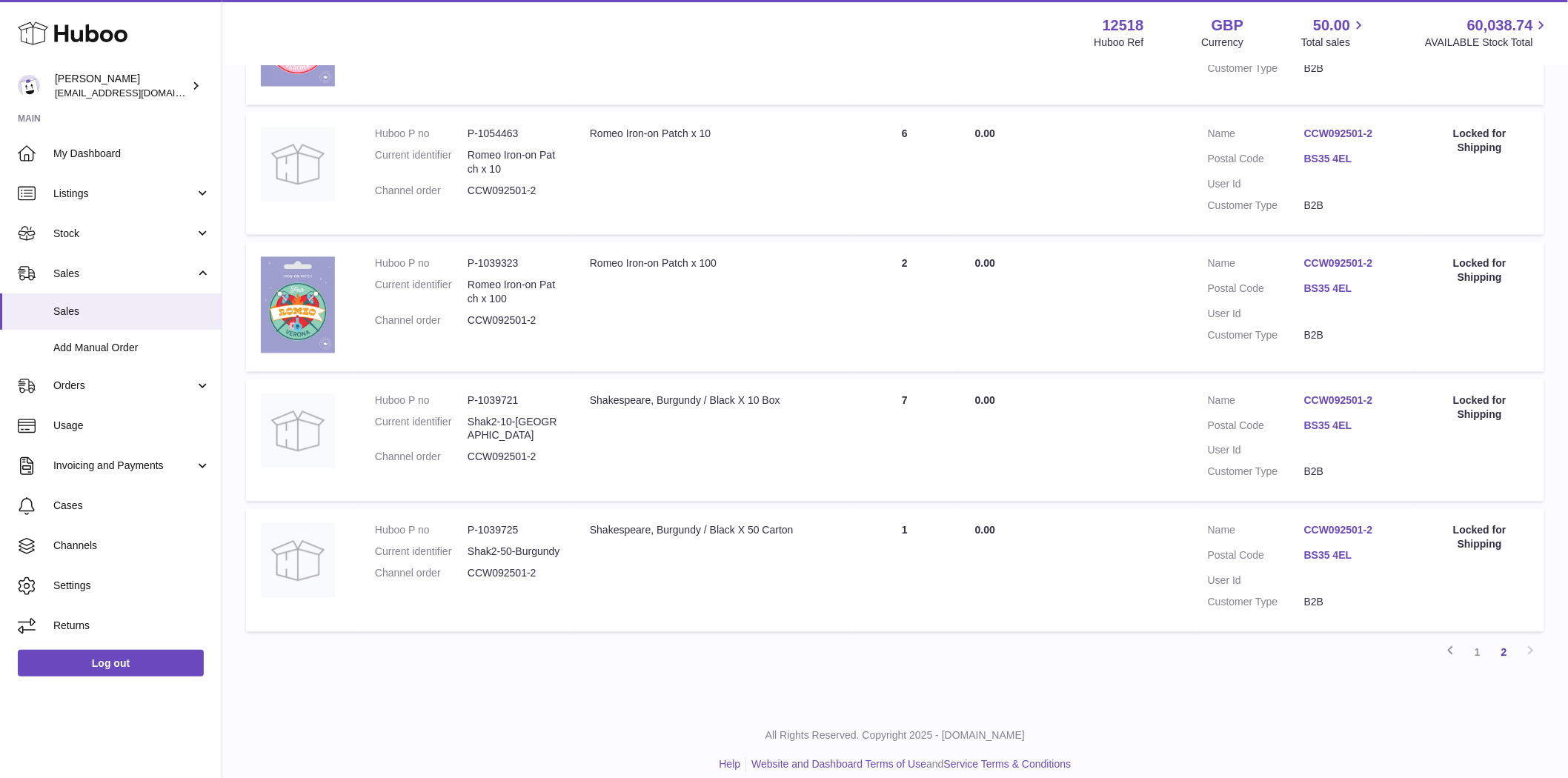
scroll to position [1122, 0]
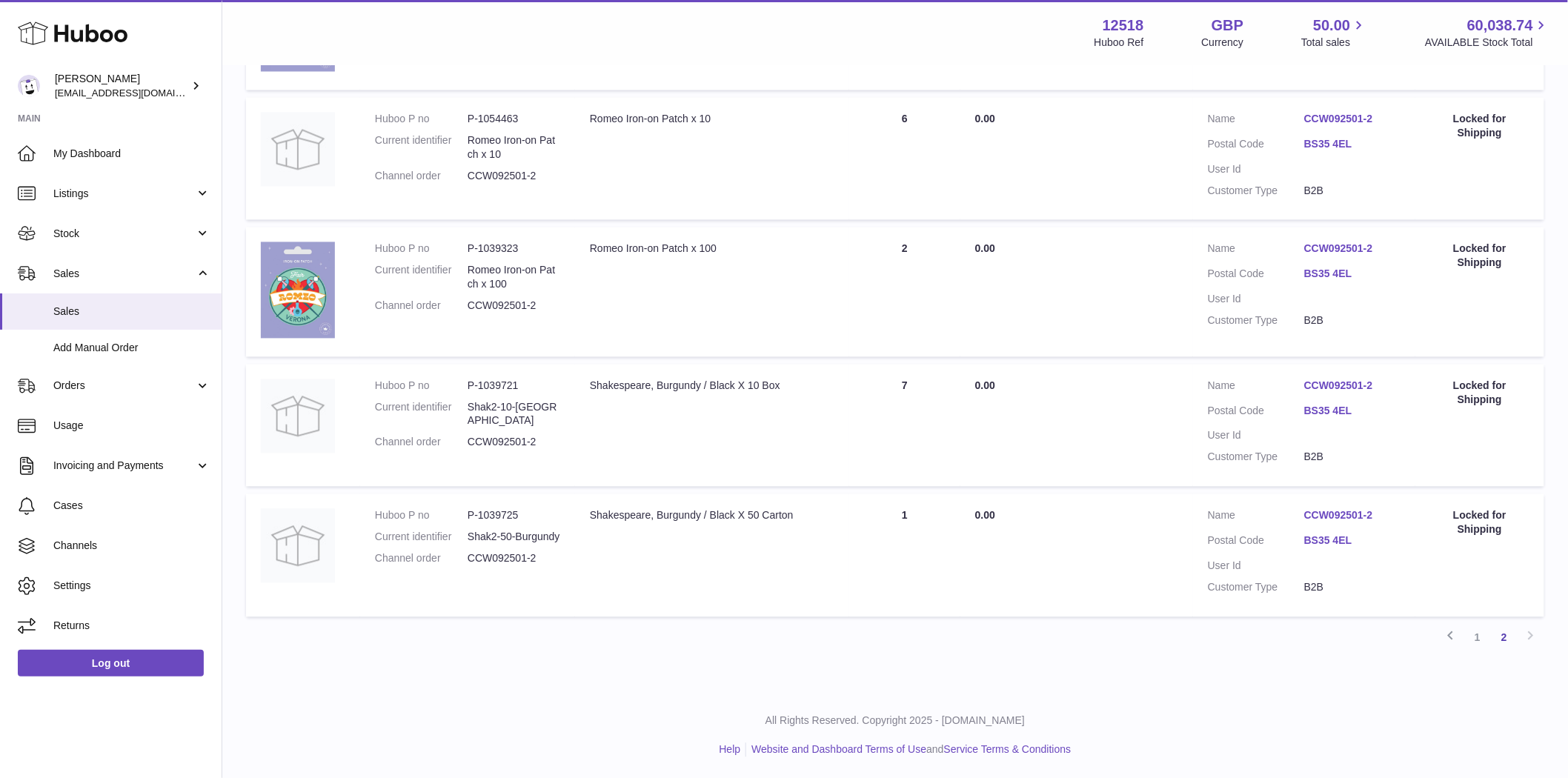
click at [1472, 631] on link "1" at bounding box center [1477, 638] width 27 height 27
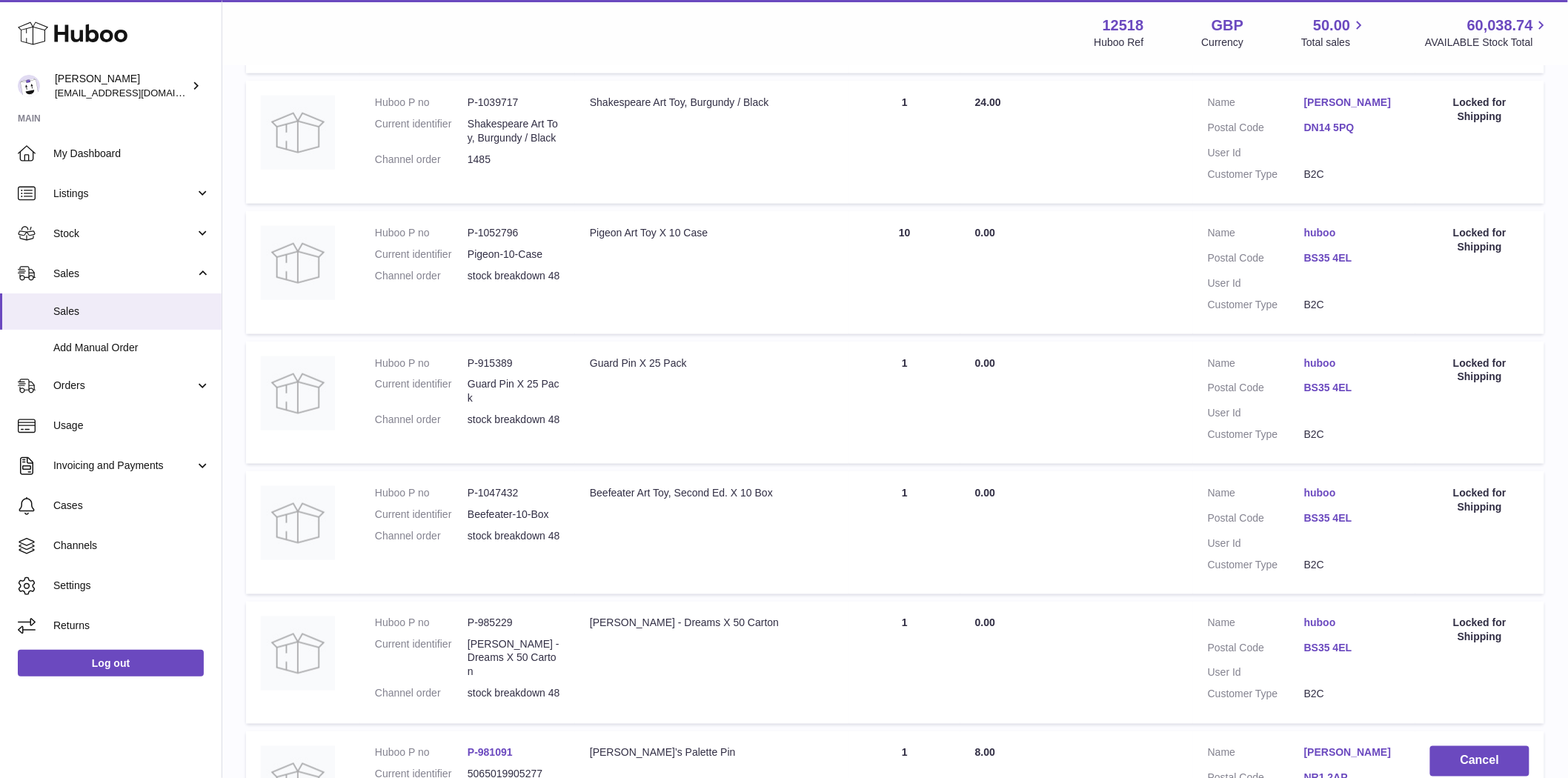
scroll to position [560, 0]
